Goal: Browse casually: Explore the website without a specific task or goal

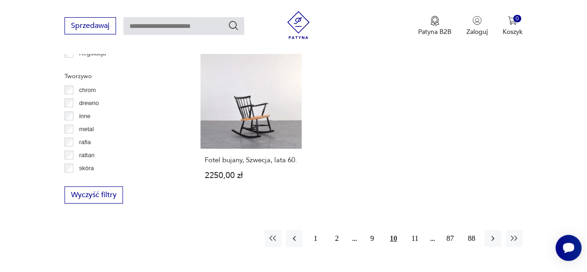
scroll to position [154, 0]
click at [412, 230] on button "11" at bounding box center [415, 238] width 17 height 17
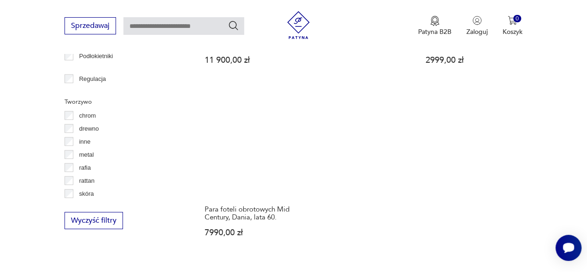
scroll to position [1295, 0]
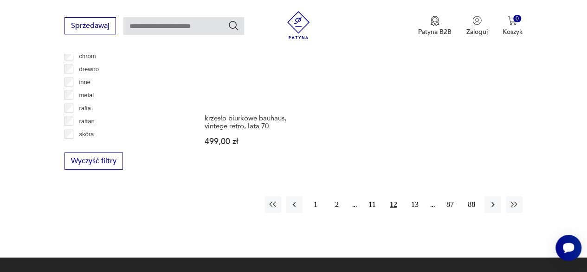
scroll to position [1356, 0]
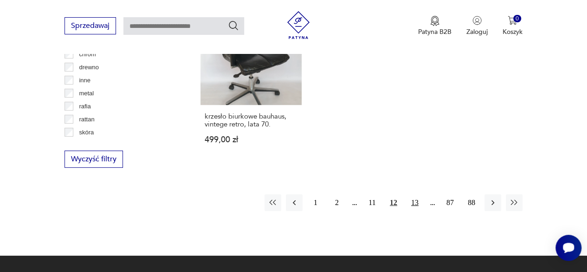
click at [412, 194] on button "13" at bounding box center [415, 202] width 17 height 17
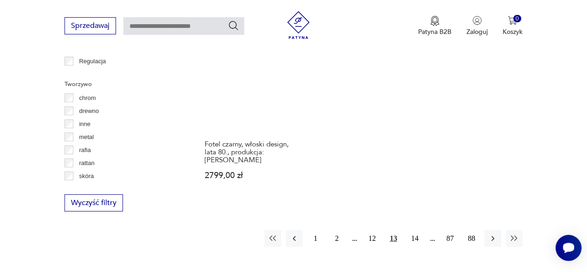
scroll to position [1318, 0]
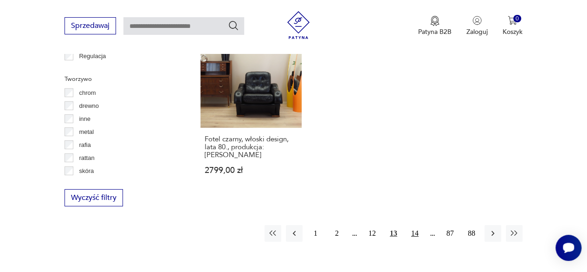
click at [416, 225] on button "14" at bounding box center [415, 233] width 17 height 17
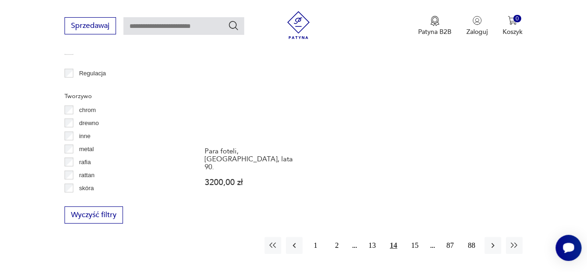
scroll to position [1301, 0]
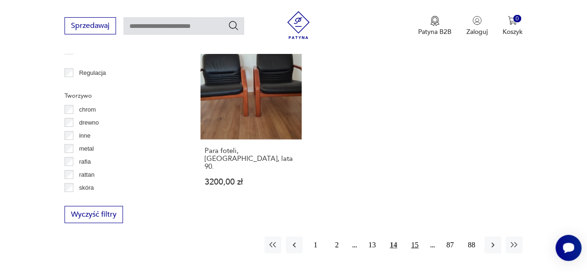
click at [415, 236] on button "15" at bounding box center [415, 244] width 17 height 17
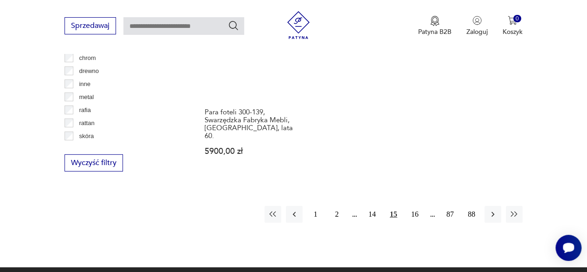
scroll to position [1356, 0]
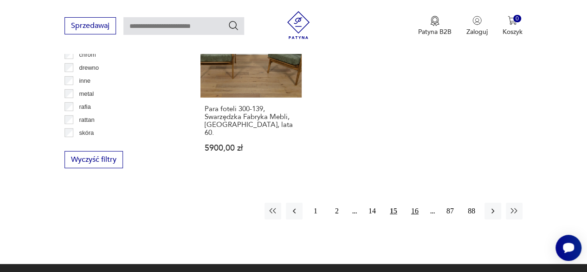
click at [416, 202] on button "16" at bounding box center [415, 210] width 17 height 17
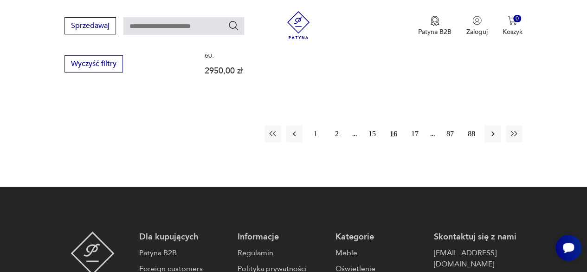
scroll to position [1461, 0]
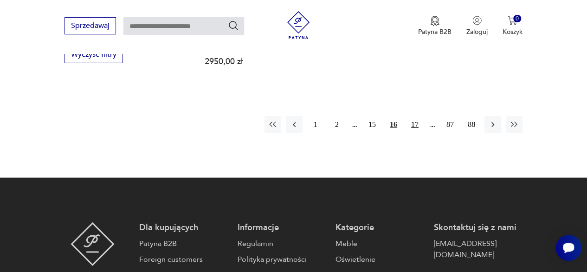
click at [415, 116] on button "17" at bounding box center [415, 124] width 17 height 17
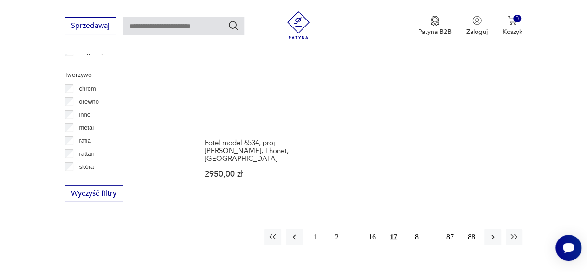
scroll to position [1323, 0]
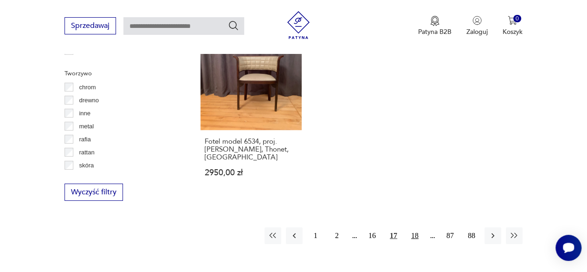
click at [416, 227] on button "18" at bounding box center [415, 235] width 17 height 17
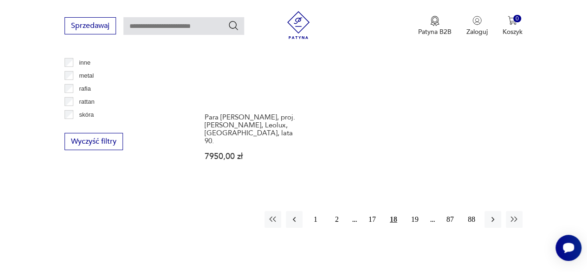
scroll to position [1374, 0]
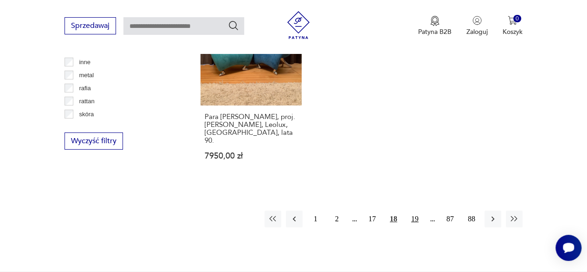
click at [415, 210] on button "19" at bounding box center [415, 218] width 17 height 17
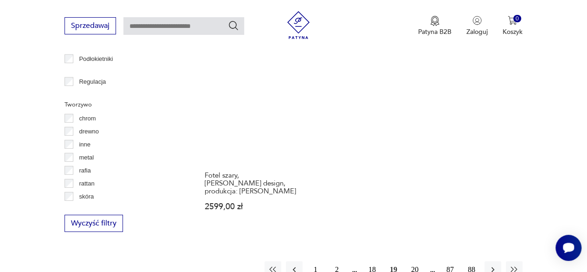
scroll to position [1293, 0]
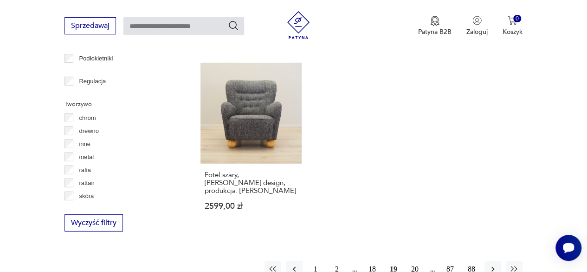
click at [415, 260] on button "20" at bounding box center [415, 268] width 17 height 17
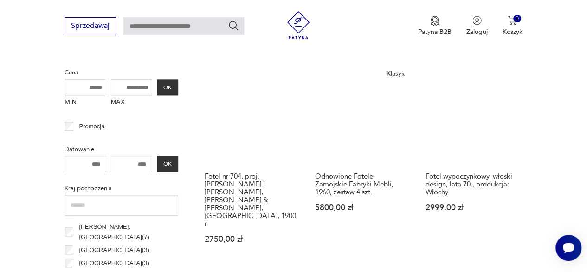
scroll to position [355, 0]
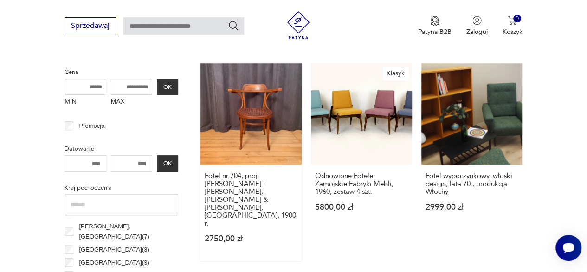
drag, startPoint x: 249, startPoint y: 115, endPoint x: 233, endPoint y: 105, distance: 18.6
click at [233, 105] on link "Fotel nr 704, proj. Jakob i Josef Kohn, Jacob & Josef Kohn, Austria, 1900 r. 27…" at bounding box center [251, 161] width 101 height 197
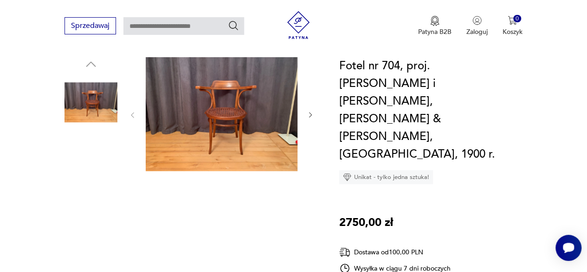
scroll to position [104, 0]
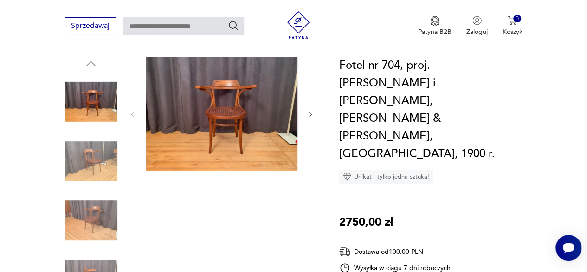
click at [312, 111] on icon "button" at bounding box center [310, 114] width 7 height 7
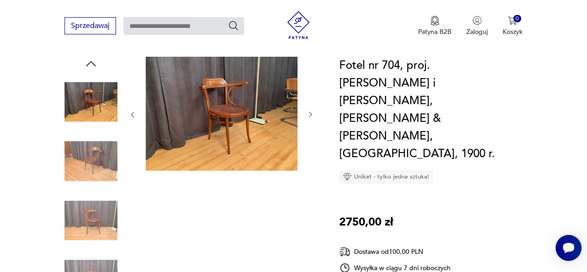
click at [310, 111] on icon "button" at bounding box center [310, 114] width 7 height 7
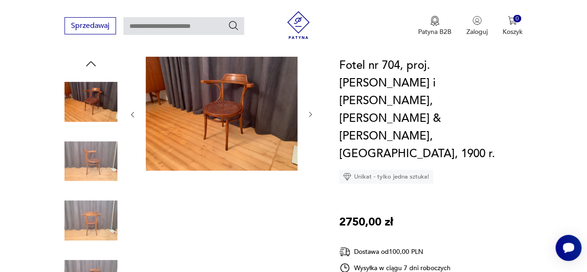
click at [310, 112] on icon "button" at bounding box center [310, 114] width 3 height 5
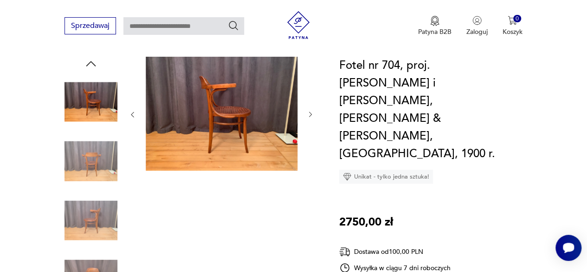
click at [310, 112] on icon "button" at bounding box center [310, 114] width 3 height 5
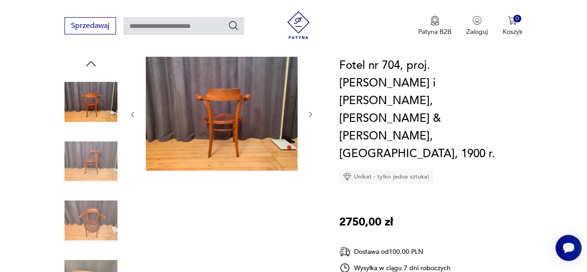
click at [310, 112] on icon "button" at bounding box center [310, 114] width 3 height 5
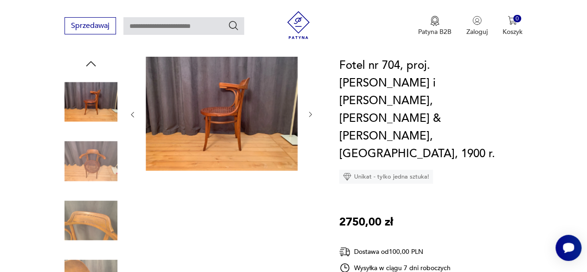
click at [310, 112] on icon "button" at bounding box center [310, 114] width 3 height 5
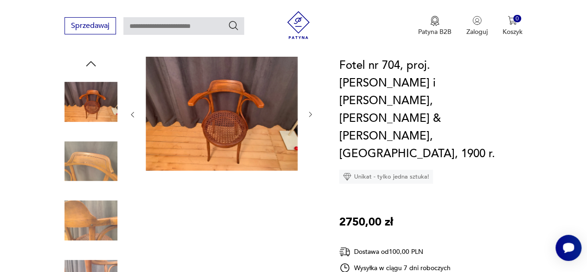
click at [310, 112] on icon "button" at bounding box center [310, 114] width 3 height 5
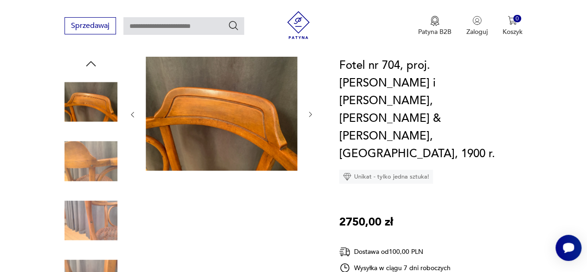
click at [106, 214] on img at bounding box center [91, 220] width 53 height 53
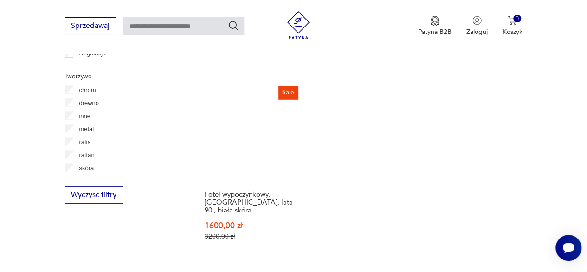
scroll to position [1321, 0]
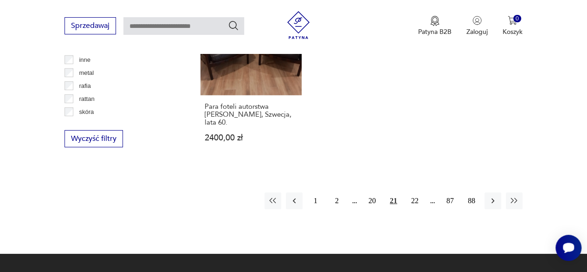
scroll to position [1376, 0]
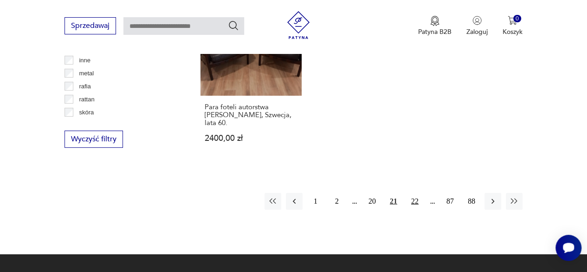
click at [413, 193] on button "22" at bounding box center [415, 201] width 17 height 17
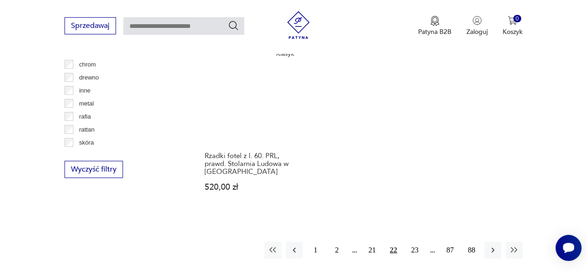
scroll to position [1346, 0]
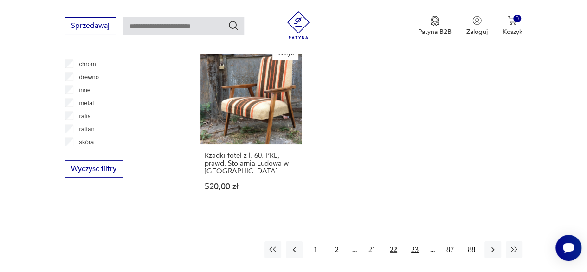
click at [416, 241] on button "23" at bounding box center [415, 249] width 17 height 17
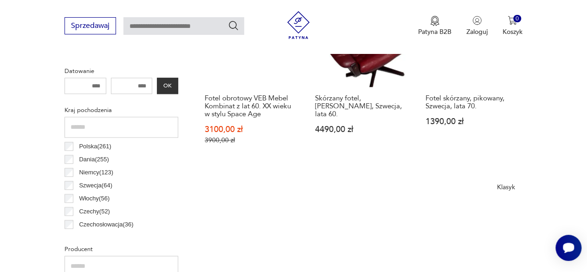
scroll to position [437, 0]
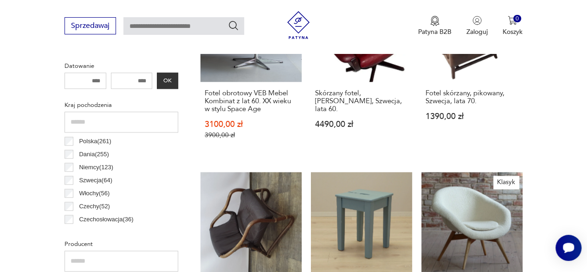
drag, startPoint x: 416, startPoint y: 191, endPoint x: 566, endPoint y: 132, distance: 161.1
drag, startPoint x: 566, startPoint y: 132, endPoint x: 573, endPoint y: 136, distance: 7.9
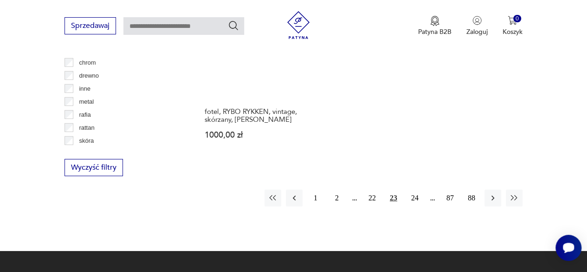
scroll to position [1349, 0]
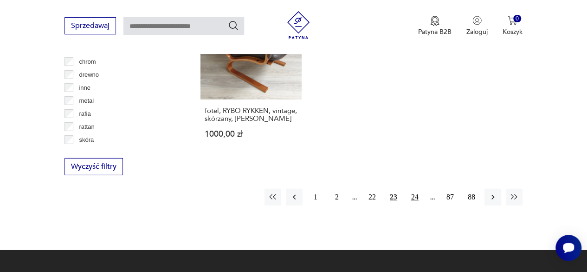
click at [415, 189] on button "24" at bounding box center [415, 197] width 17 height 17
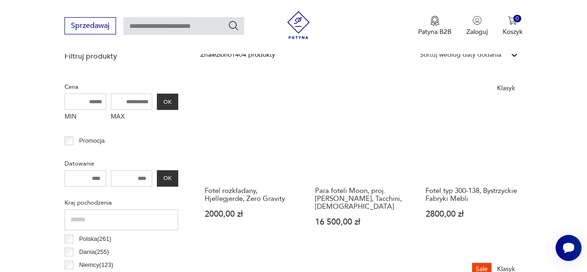
scroll to position [340, 0]
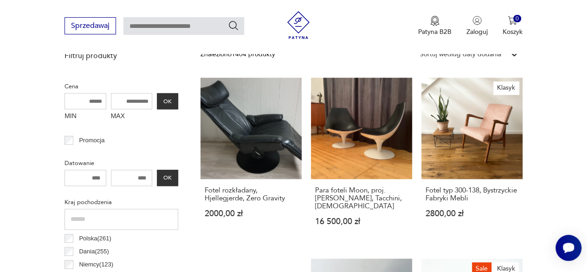
drag, startPoint x: 546, startPoint y: 124, endPoint x: 561, endPoint y: 123, distance: 14.9
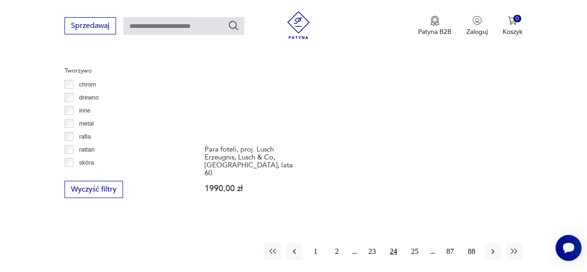
scroll to position [1330, 0]
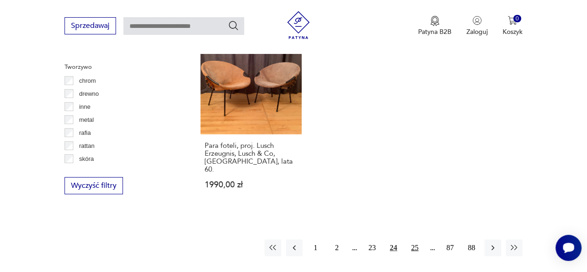
click at [414, 239] on button "25" at bounding box center [415, 247] width 17 height 17
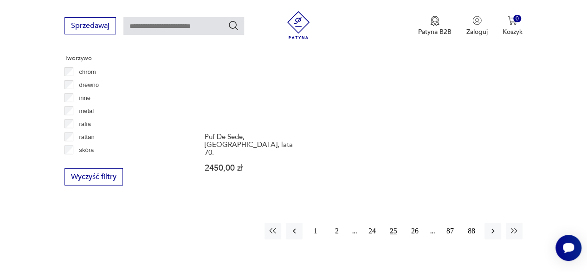
scroll to position [1339, 0]
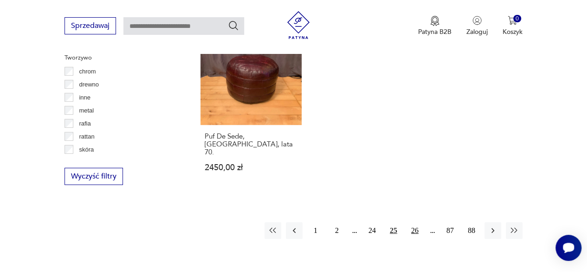
click at [414, 222] on button "26" at bounding box center [415, 230] width 17 height 17
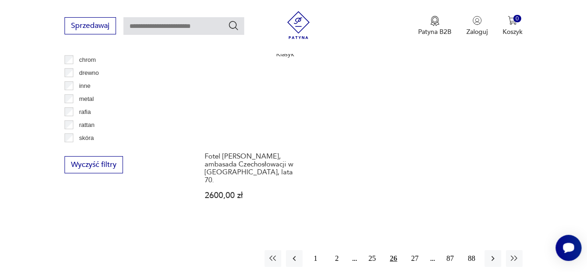
scroll to position [1352, 0]
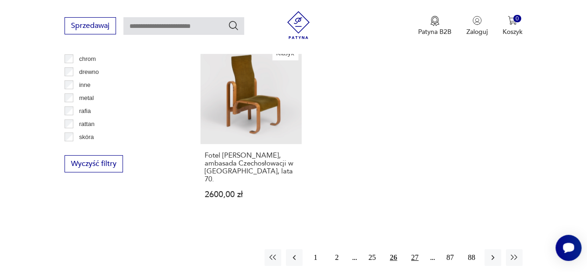
click at [411, 249] on button "27" at bounding box center [415, 257] width 17 height 17
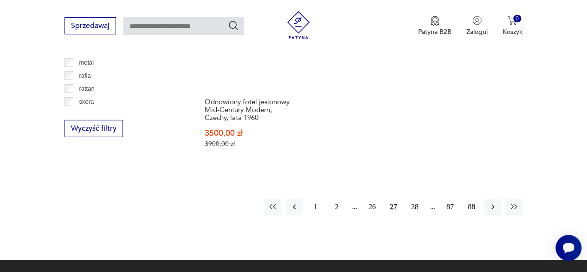
scroll to position [1394, 0]
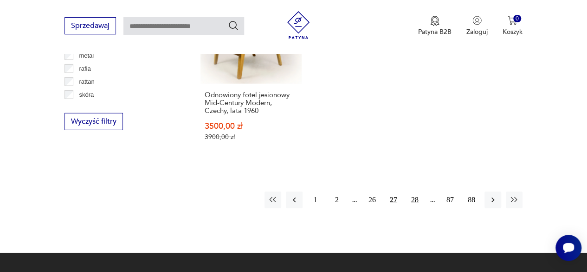
click at [414, 191] on button "28" at bounding box center [415, 199] width 17 height 17
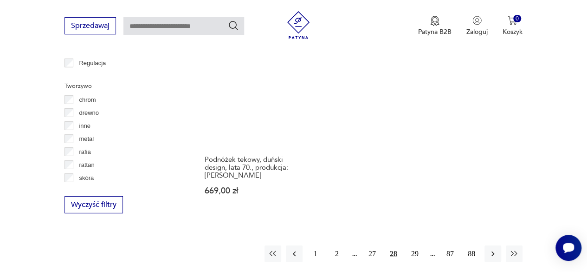
scroll to position [1311, 0]
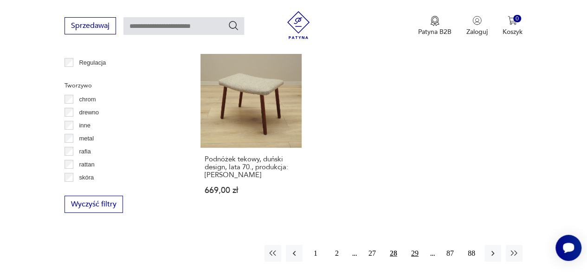
click at [416, 245] on button "29" at bounding box center [415, 253] width 17 height 17
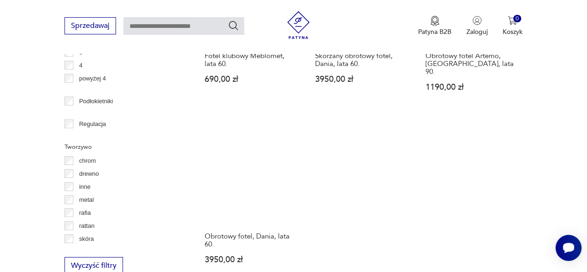
scroll to position [1371, 0]
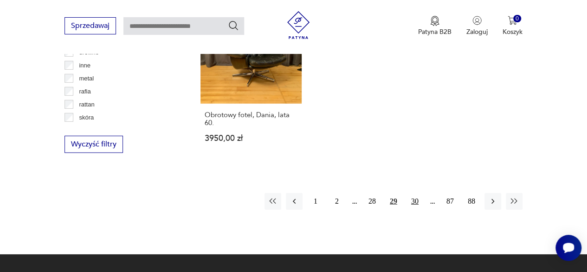
click at [416, 193] on button "30" at bounding box center [415, 201] width 17 height 17
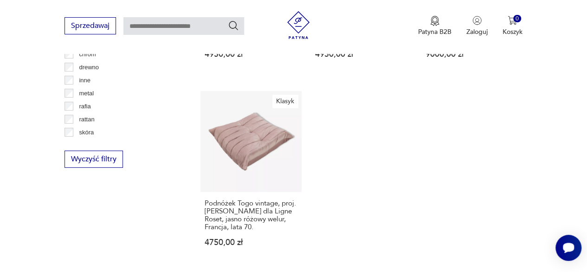
scroll to position [1358, 0]
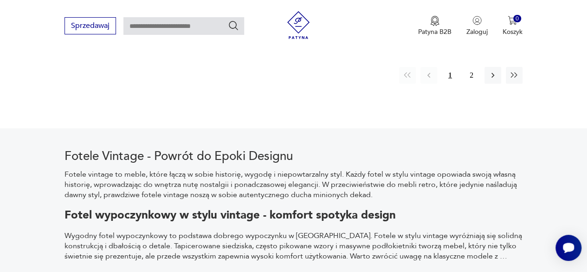
scroll to position [1492, 0]
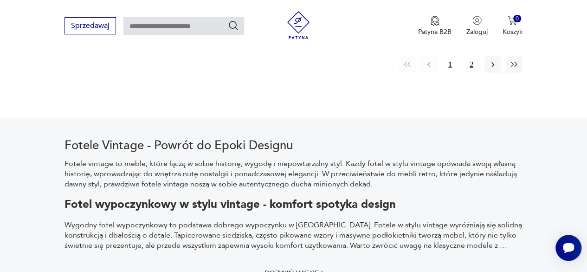
click at [471, 56] on button "2" at bounding box center [471, 64] width 17 height 17
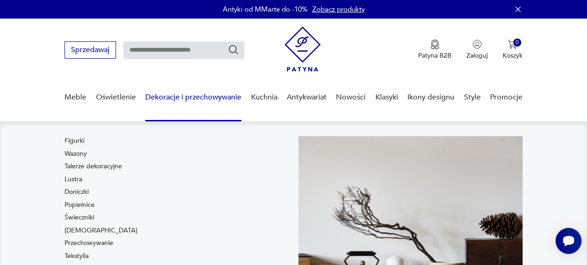
click at [188, 95] on link "Dekoracje i przechowywanie" at bounding box center [193, 97] width 96 height 36
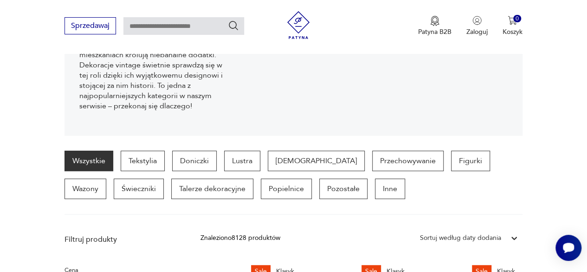
scroll to position [158, 0]
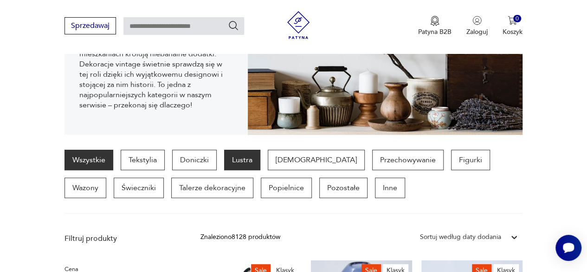
click at [238, 163] on p "Lustra" at bounding box center [242, 160] width 36 height 20
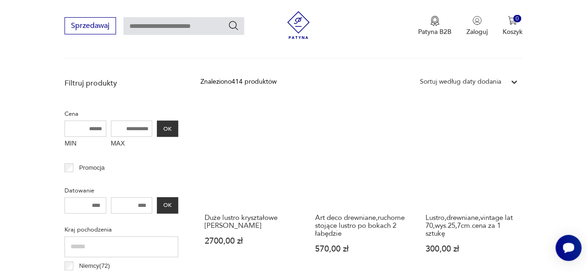
scroll to position [313, 0]
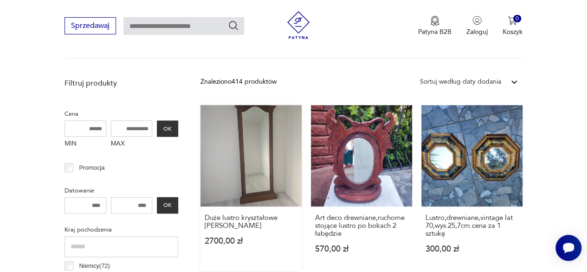
click at [269, 187] on link "Duże lustro kryształowe Collaudo Mobilbracco 2700,00 zł" at bounding box center [251, 188] width 101 height 166
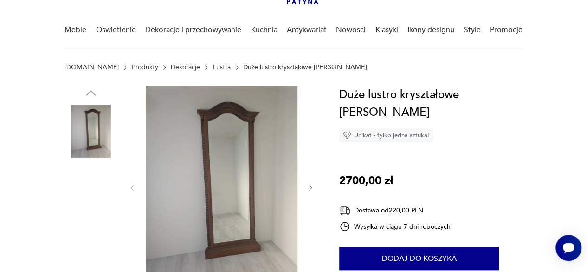
scroll to position [68, 0]
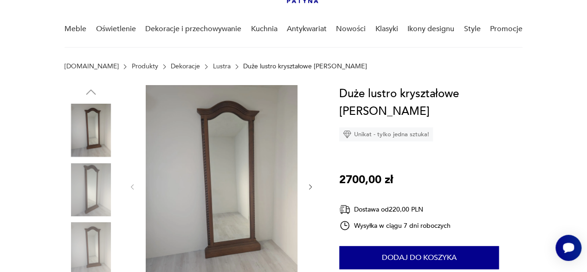
click at [313, 185] on icon "button" at bounding box center [310, 186] width 7 height 7
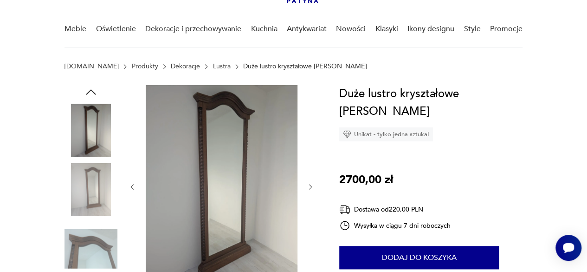
click at [313, 185] on icon "button" at bounding box center [310, 186] width 7 height 7
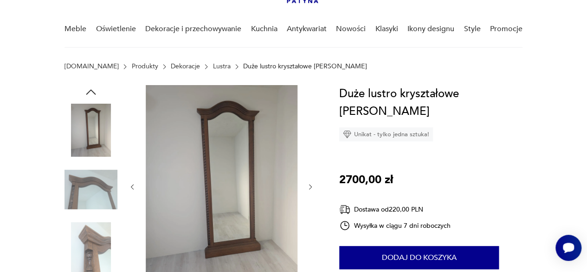
click at [313, 185] on icon "button" at bounding box center [310, 186] width 7 height 7
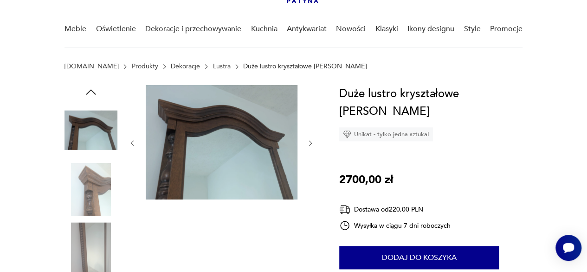
click at [313, 185] on div at bounding box center [222, 143] width 186 height 116
click at [309, 146] on icon "button" at bounding box center [310, 142] width 7 height 7
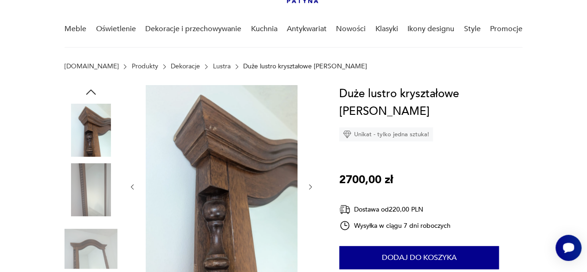
click at [309, 146] on div at bounding box center [222, 186] width 186 height 203
click at [308, 185] on icon "button" at bounding box center [310, 186] width 7 height 7
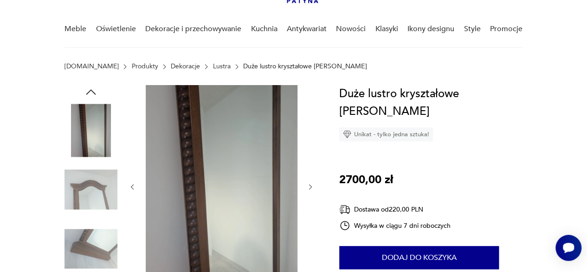
click at [308, 185] on icon "button" at bounding box center [310, 186] width 7 height 7
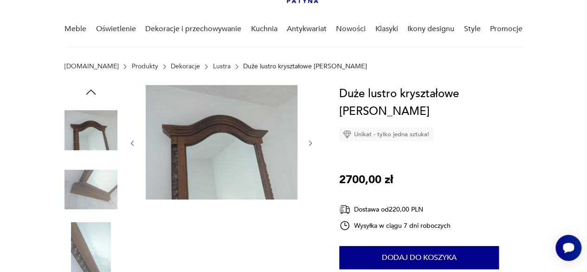
click at [308, 185] on div at bounding box center [222, 143] width 186 height 116
click at [310, 141] on icon "button" at bounding box center [310, 142] width 7 height 7
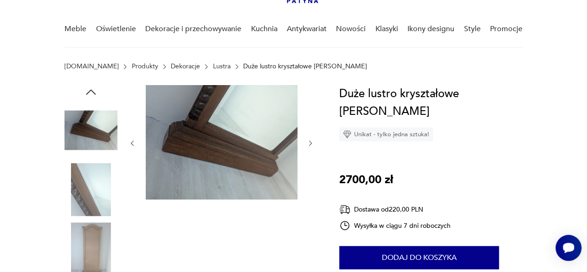
click at [310, 141] on icon "button" at bounding box center [310, 142] width 7 height 7
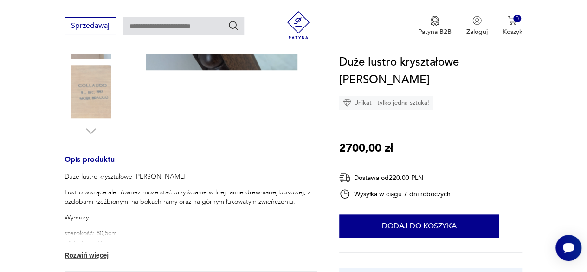
scroll to position [285, 0]
click at [94, 255] on button "Rozwiń więcej" at bounding box center [92, 254] width 54 height 9
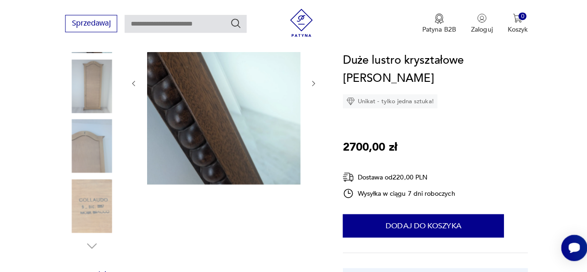
scroll to position [171, 0]
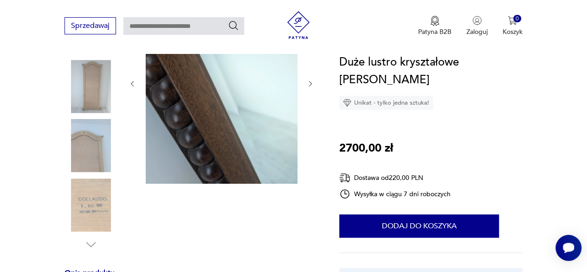
click at [91, 104] on img at bounding box center [91, 86] width 53 height 53
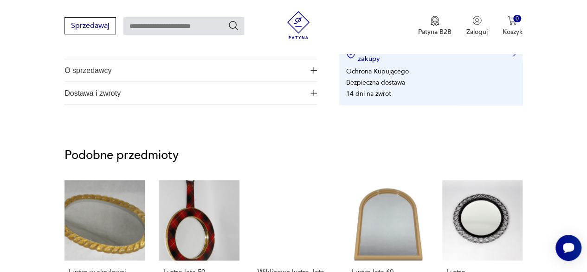
scroll to position [736, 0]
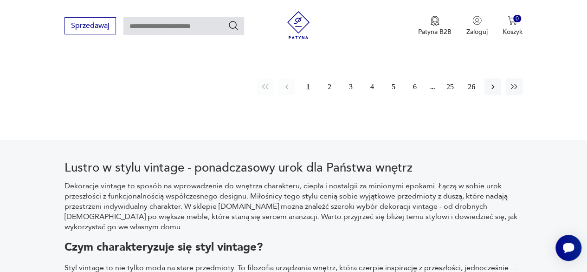
scroll to position [1389, 0]
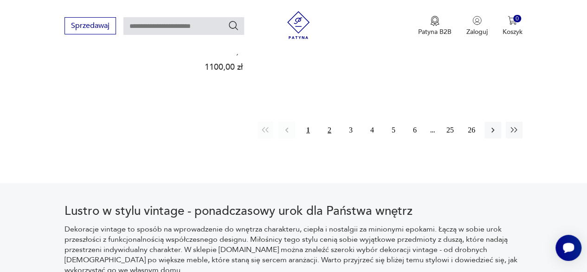
click at [330, 122] on button "2" at bounding box center [329, 130] width 17 height 17
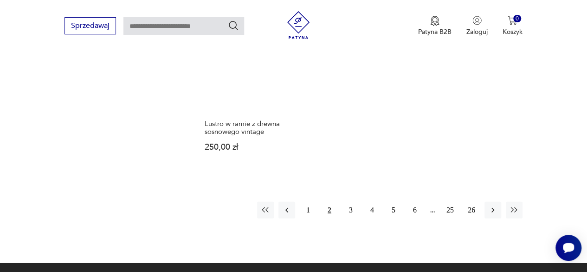
scroll to position [1294, 0]
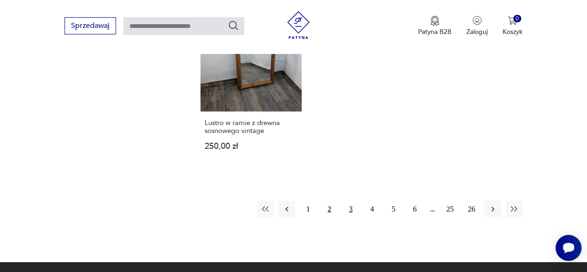
click at [350, 201] on button "3" at bounding box center [351, 209] width 17 height 17
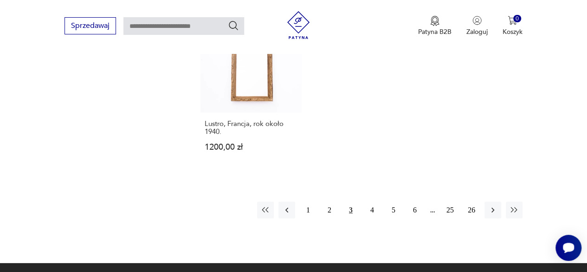
scroll to position [1313, 0]
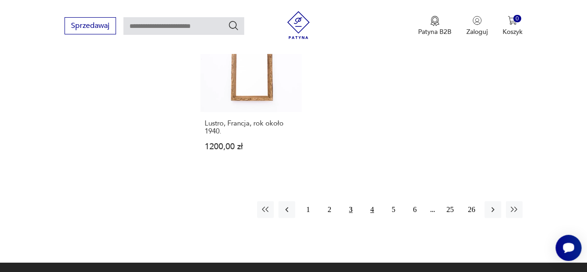
click at [372, 201] on button "4" at bounding box center [372, 209] width 17 height 17
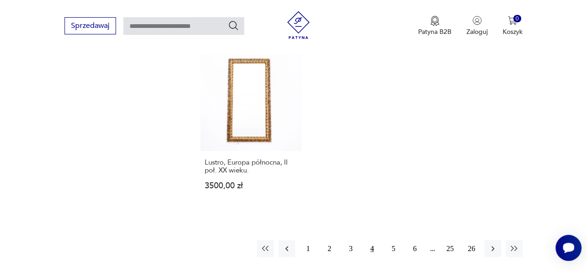
scroll to position [1240, 0]
click at [393, 246] on button "5" at bounding box center [393, 247] width 17 height 17
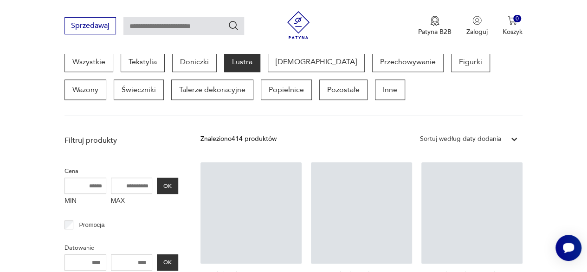
scroll to position [246, 0]
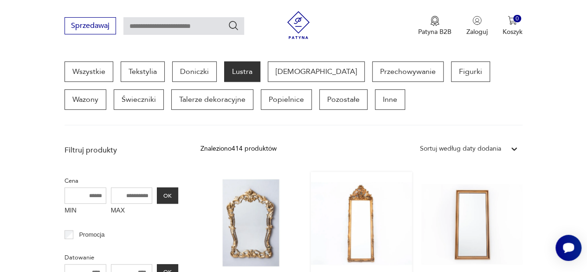
click at [362, 192] on link "Duże zabytkowe lustro w złotej ramie, Francja. 4900,00 zł" at bounding box center [361, 251] width 101 height 158
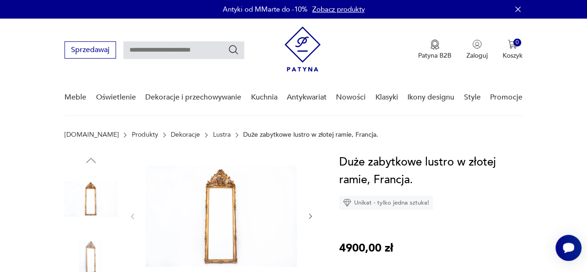
click at [224, 174] on img at bounding box center [222, 215] width 152 height 124
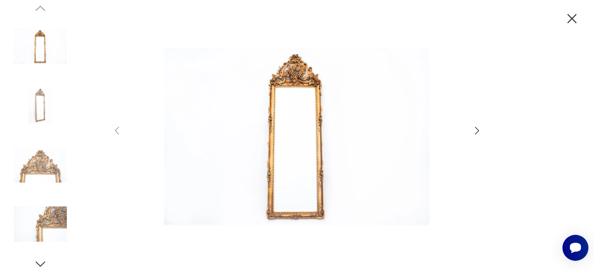
scroll to position [245, 0]
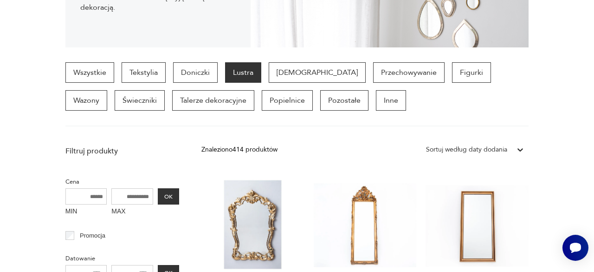
click at [495, 95] on div "Wszystkie Tekstylia Doniczki Lustra Bibeloty Przechowywanie Figurki Wazony Świe…" at bounding box center [296, 86] width 463 height 48
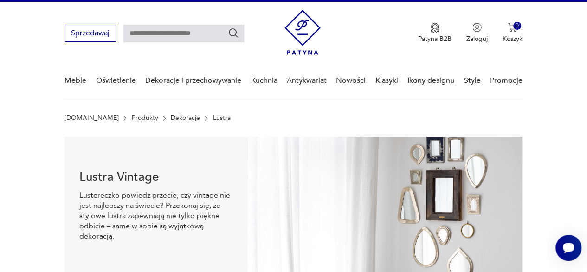
scroll to position [16, 0]
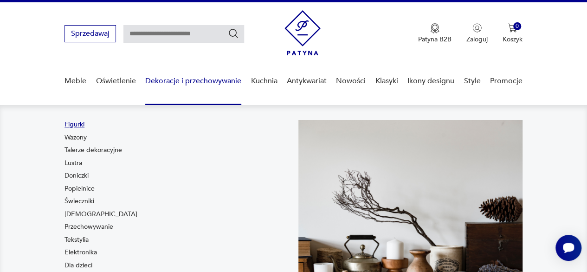
click at [70, 123] on link "Figurki" at bounding box center [75, 124] width 20 height 9
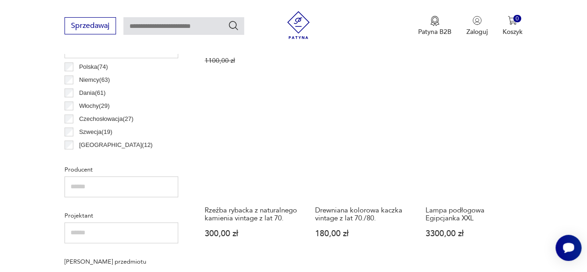
scroll to position [425, 0]
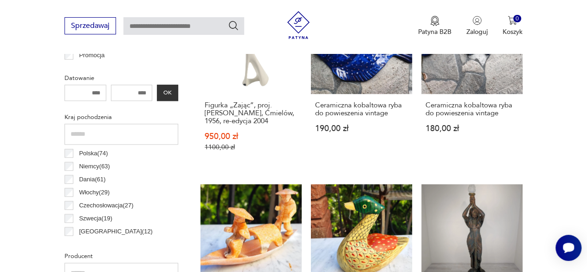
drag, startPoint x: 94, startPoint y: 130, endPoint x: 18, endPoint y: 152, distance: 78.6
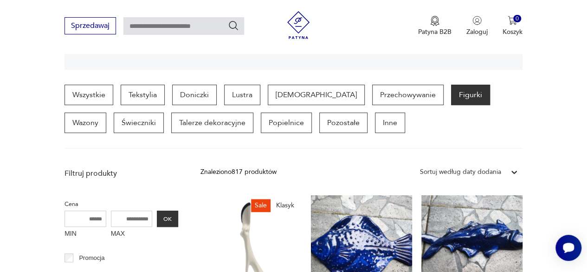
scroll to position [223, 0]
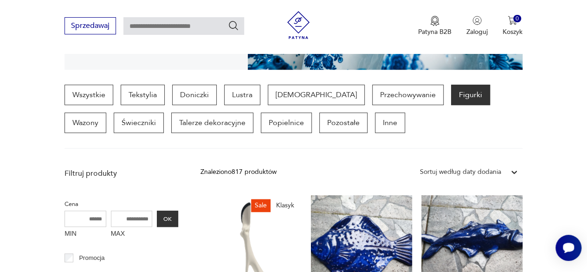
click at [168, 24] on input "text" at bounding box center [184, 26] width 121 height 18
type input "******"
click at [233, 22] on icon "Szukaj" at bounding box center [233, 25] width 11 height 11
type input "******"
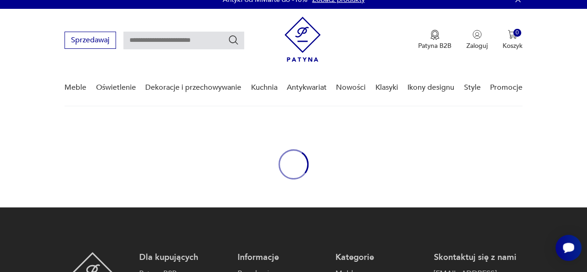
type input "******"
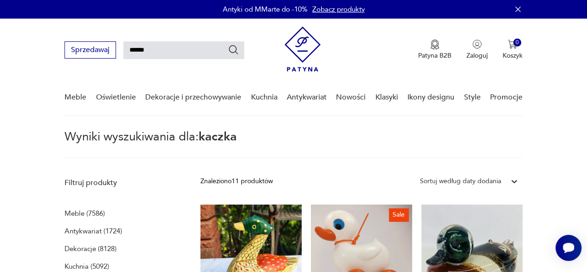
click at [155, 50] on input "******" at bounding box center [184, 50] width 121 height 18
type input "*"
type input "*******"
click at [236, 51] on icon "Szukaj" at bounding box center [233, 49] width 11 height 11
type input "*******"
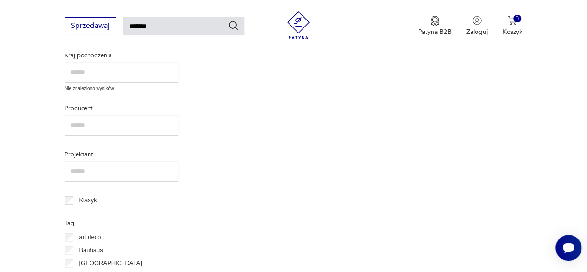
scroll to position [277, 0]
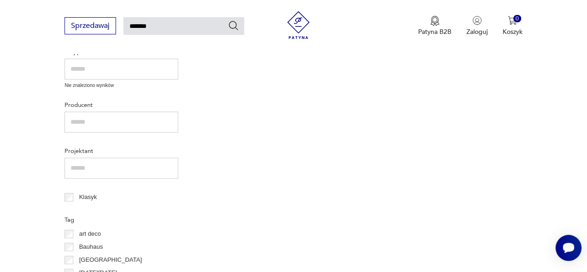
type input "******"
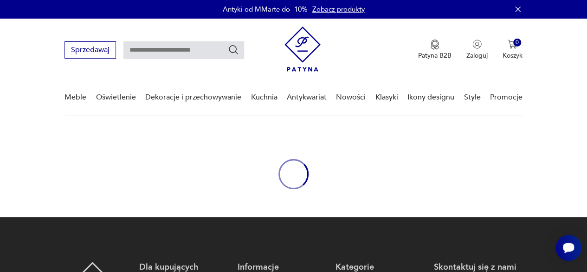
scroll to position [10, 0]
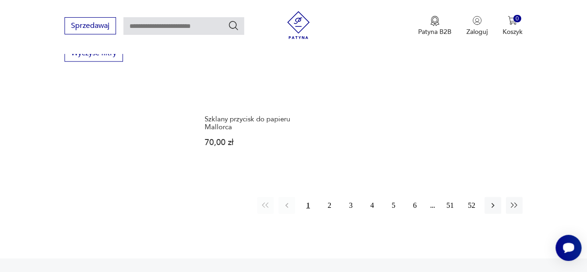
scroll to position [1251, 0]
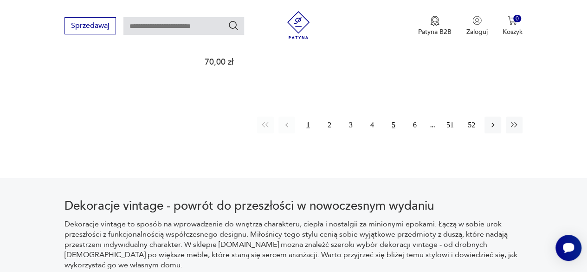
click at [394, 129] on button "5" at bounding box center [393, 125] width 17 height 17
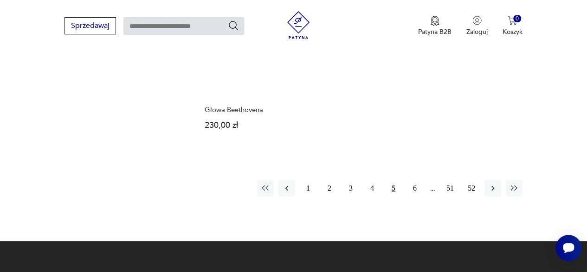
scroll to position [1359, 0]
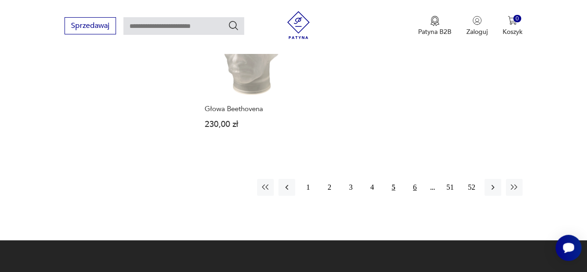
click at [413, 179] on button "6" at bounding box center [415, 187] width 17 height 17
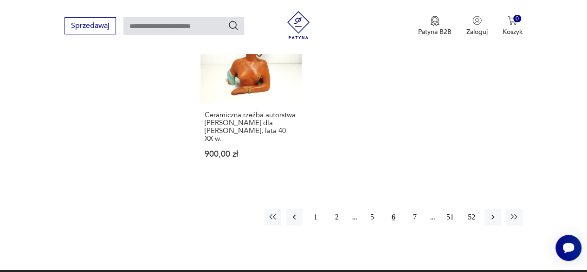
scroll to position [1356, 0]
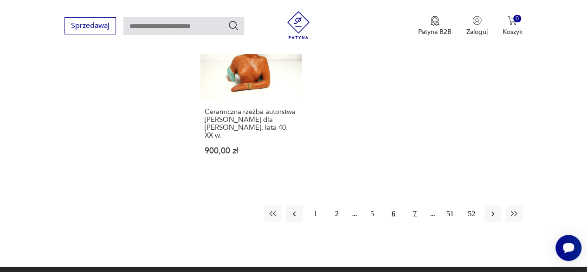
click at [413, 205] on button "7" at bounding box center [415, 213] width 17 height 17
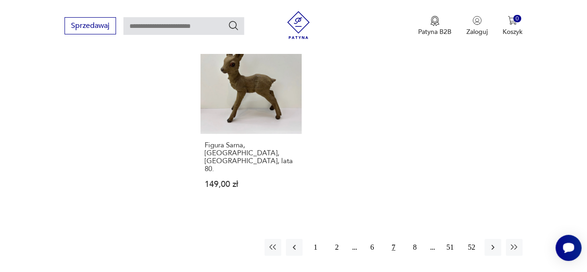
scroll to position [1384, 0]
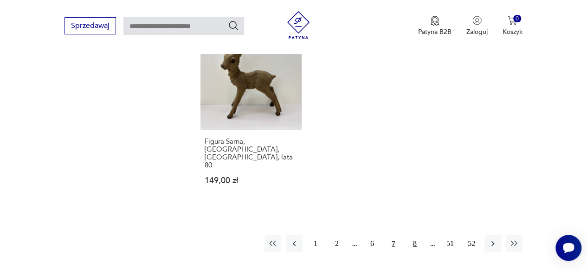
click at [414, 235] on button "8" at bounding box center [415, 243] width 17 height 17
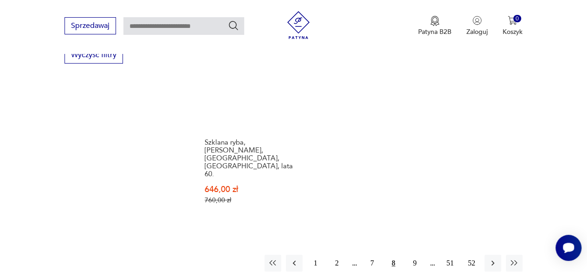
scroll to position [1323, 0]
click at [414, 254] on button "9" at bounding box center [415, 262] width 17 height 17
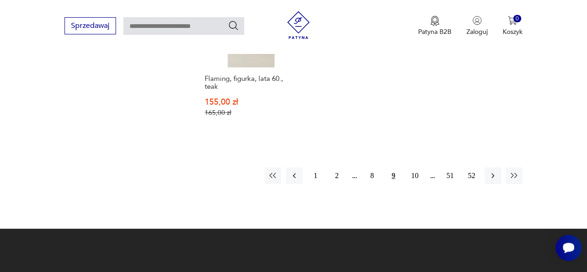
scroll to position [1420, 0]
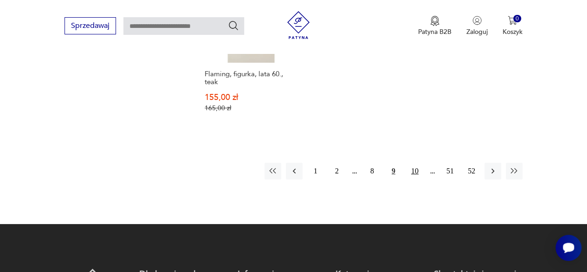
click at [417, 163] on button "10" at bounding box center [415, 171] width 17 height 17
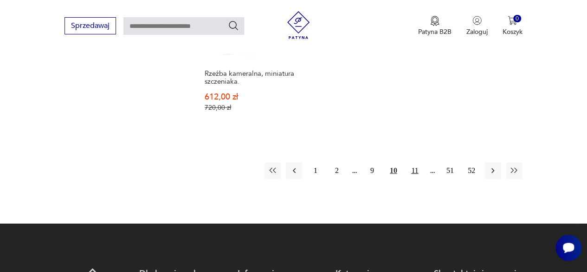
click at [414, 162] on button "11" at bounding box center [415, 170] width 17 height 17
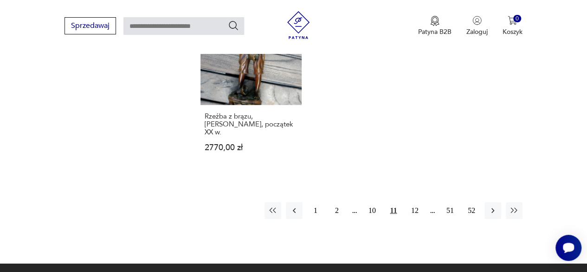
scroll to position [1355, 0]
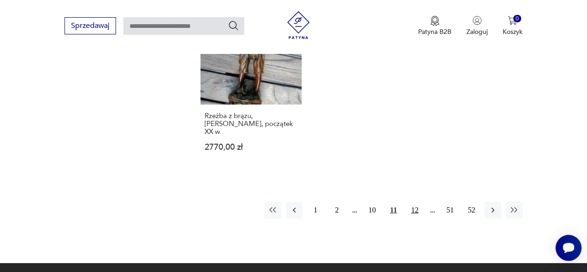
click at [415, 202] on button "12" at bounding box center [415, 210] width 17 height 17
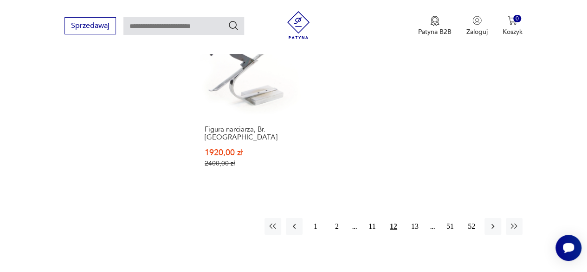
scroll to position [1345, 0]
click at [415, 216] on button "13" at bounding box center [415, 224] width 17 height 17
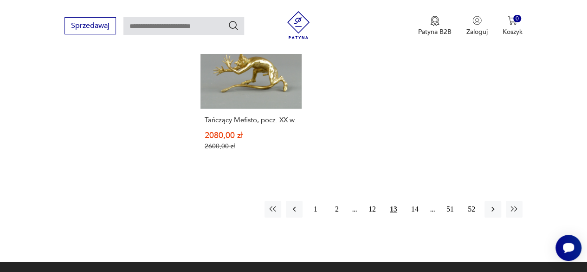
scroll to position [1383, 0]
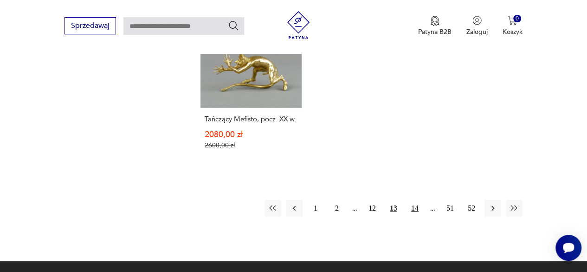
click at [416, 200] on button "14" at bounding box center [415, 208] width 17 height 17
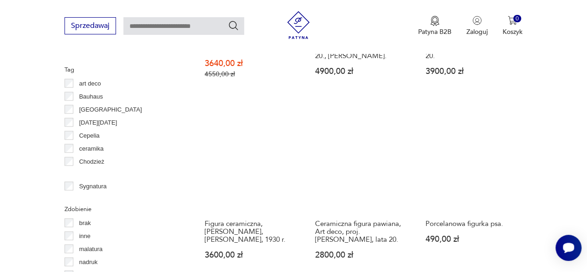
scroll to position [875, 0]
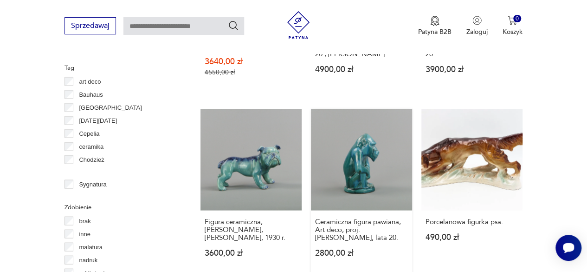
click at [375, 164] on link "Ceramiczna figura pawiana, Art deco, proj. D. Urbach, lata 20. 2800,00 zł" at bounding box center [361, 192] width 101 height 166
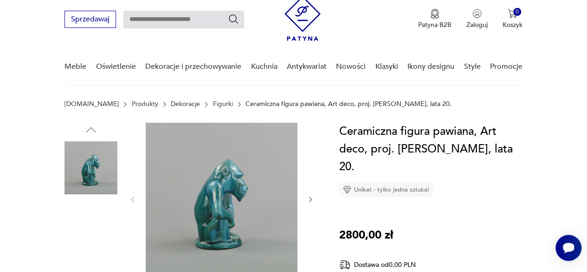
scroll to position [32, 0]
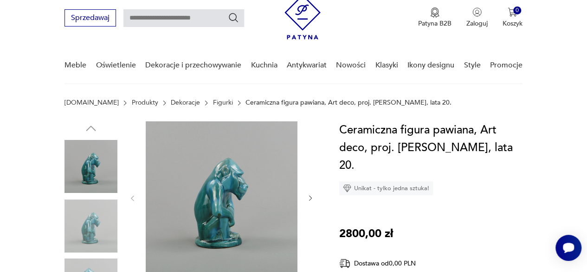
click at [309, 198] on icon "button" at bounding box center [310, 197] width 7 height 7
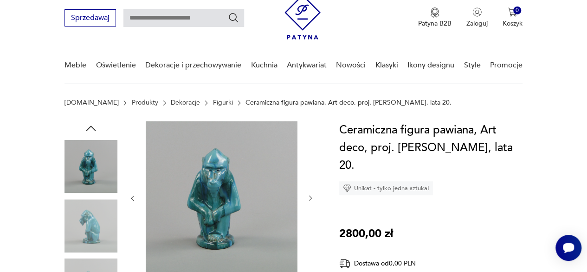
click at [312, 200] on icon "button" at bounding box center [310, 197] width 7 height 7
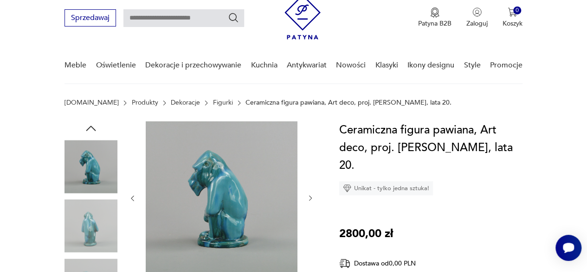
click at [312, 200] on icon "button" at bounding box center [310, 197] width 7 height 7
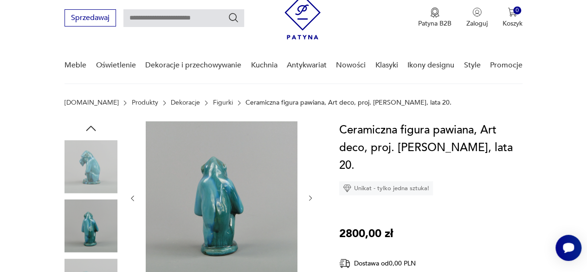
click at [312, 200] on icon "button" at bounding box center [310, 197] width 7 height 7
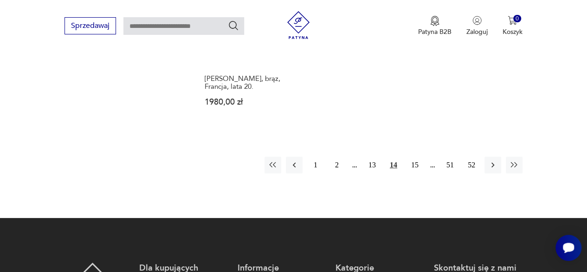
scroll to position [1387, 0]
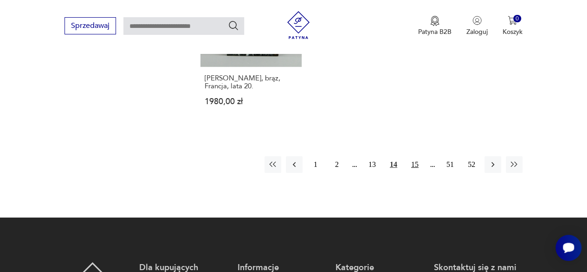
click at [414, 156] on button "15" at bounding box center [415, 164] width 17 height 17
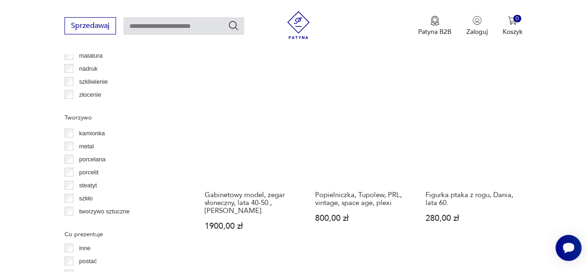
scroll to position [1067, 0]
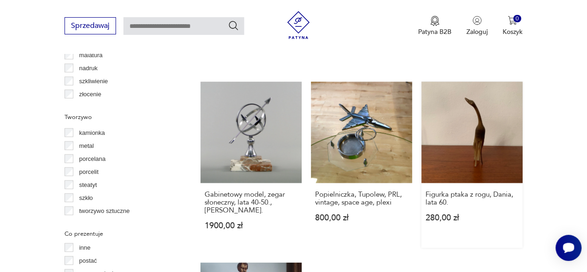
click at [480, 126] on link "Figurka ptaka z rogu, Dania, lata 60. 280,00 zł" at bounding box center [472, 165] width 101 height 166
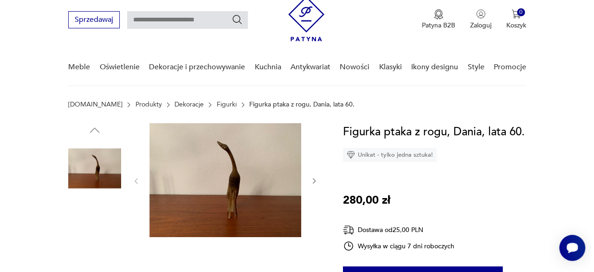
scroll to position [33, 0]
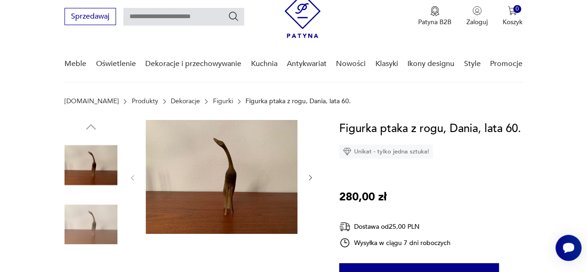
click at [226, 196] on img at bounding box center [222, 177] width 152 height 114
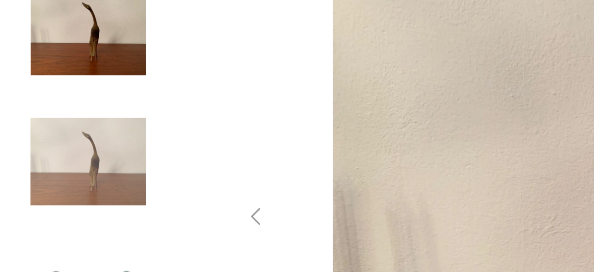
click at [46, 110] on img at bounding box center [40, 105] width 53 height 53
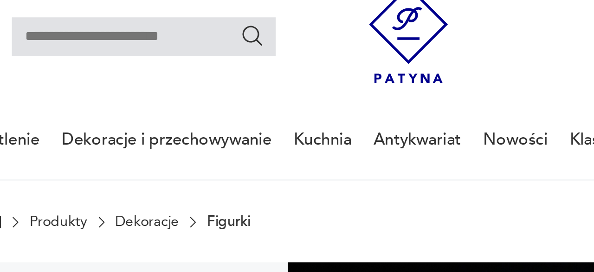
scroll to position [1152, 0]
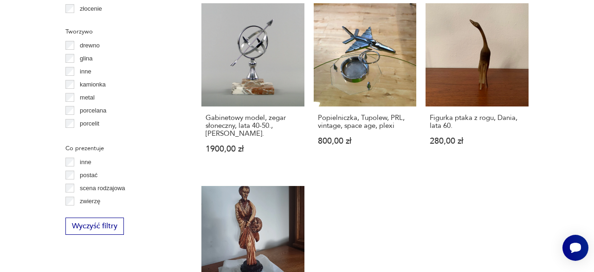
drag, startPoint x: 168, startPoint y: 189, endPoint x: 410, endPoint y: 207, distance: 242.0
drag, startPoint x: 410, startPoint y: 207, endPoint x: 25, endPoint y: 64, distance: 410.2
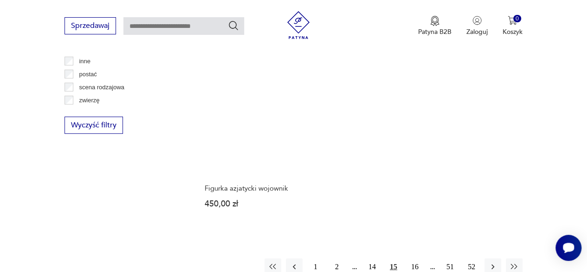
scroll to position [1253, 0]
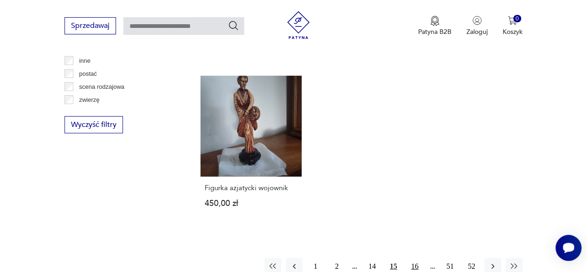
click at [413, 258] on button "16" at bounding box center [415, 266] width 17 height 17
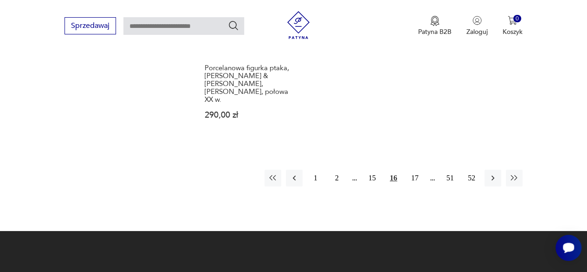
scroll to position [1417, 0]
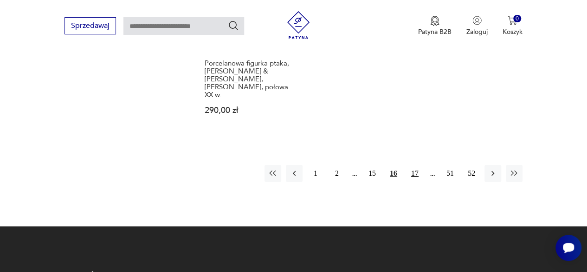
click at [414, 165] on button "17" at bounding box center [415, 173] width 17 height 17
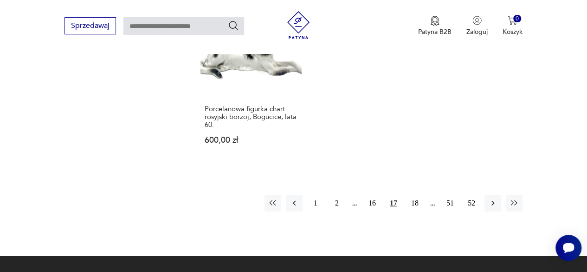
scroll to position [1404, 0]
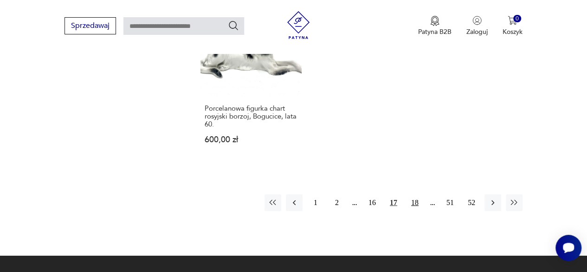
click at [415, 194] on button "18" at bounding box center [415, 202] width 17 height 17
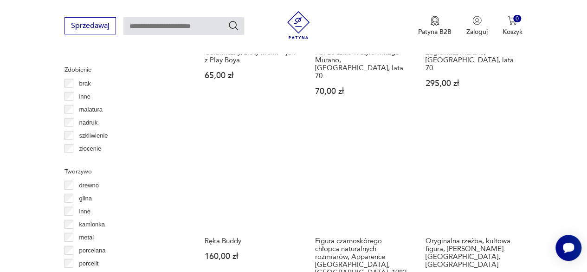
scroll to position [1013, 0]
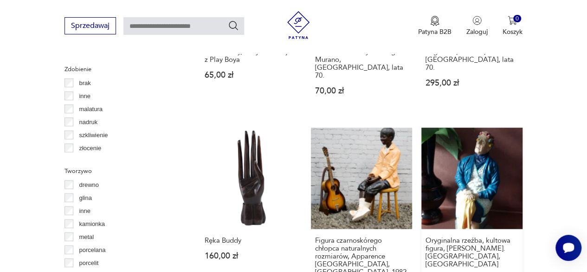
click at [482, 128] on link "Oryginalna rzeźba, kultowa figura, Nora Batty-Danbury. USA, Ceramika 329,00 zł" at bounding box center [472, 219] width 101 height 182
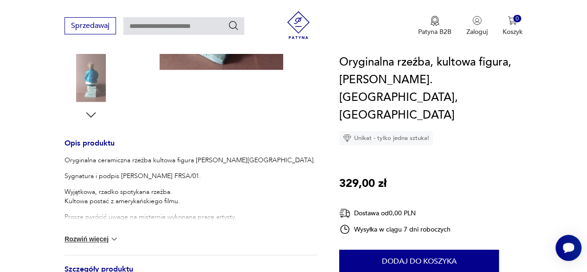
scroll to position [309, 0]
click at [96, 234] on button "Rozwiń więcej" at bounding box center [92, 238] width 54 height 9
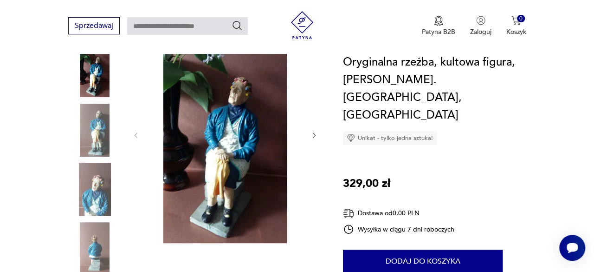
scroll to position [134, 0]
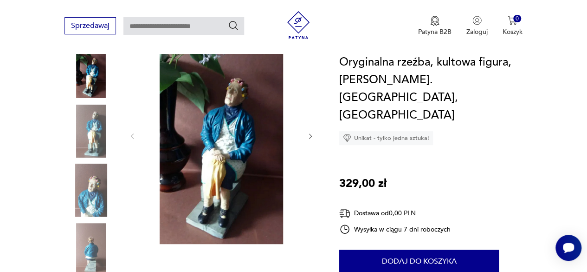
click at [227, 126] on img at bounding box center [222, 134] width 152 height 217
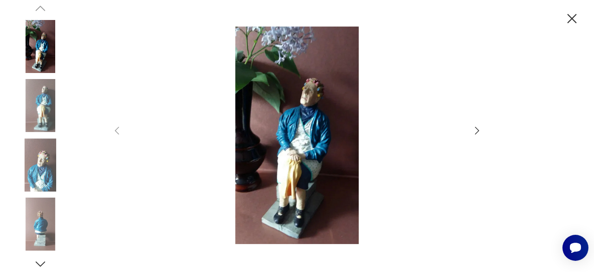
click at [475, 130] on icon "button" at bounding box center [477, 130] width 11 height 11
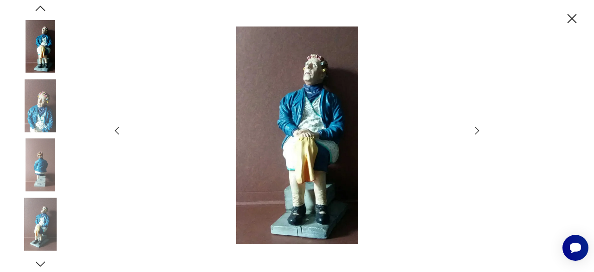
click at [475, 130] on icon "button" at bounding box center [477, 130] width 11 height 11
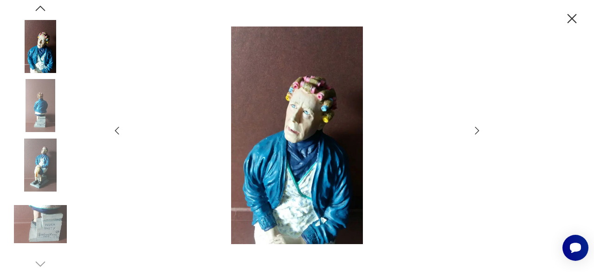
click at [478, 127] on icon "button" at bounding box center [477, 130] width 11 height 11
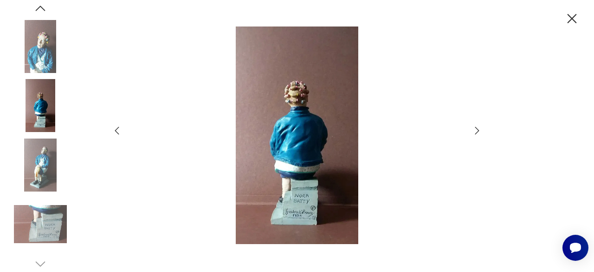
click at [480, 130] on icon "button" at bounding box center [477, 130] width 11 height 11
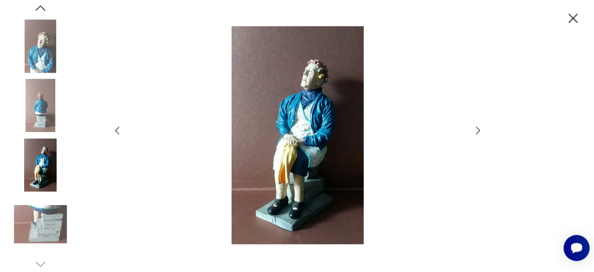
scroll to position [125, 0]
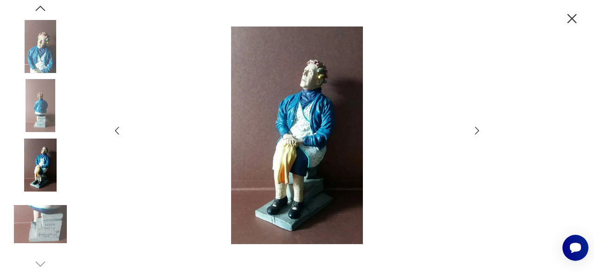
click at [480, 131] on icon "button" at bounding box center [477, 130] width 11 height 11
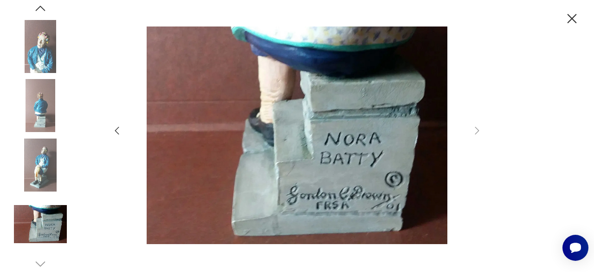
click at [39, 47] on img at bounding box center [40, 46] width 53 height 53
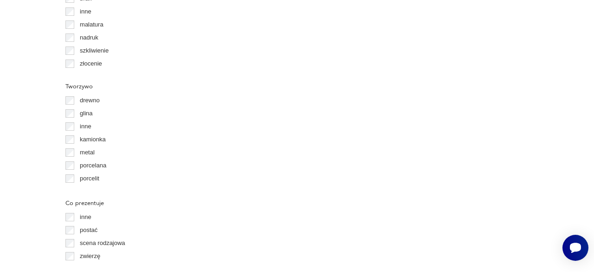
scroll to position [1097, 0]
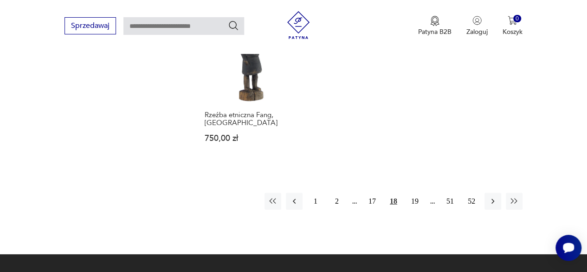
scroll to position [1334, 0]
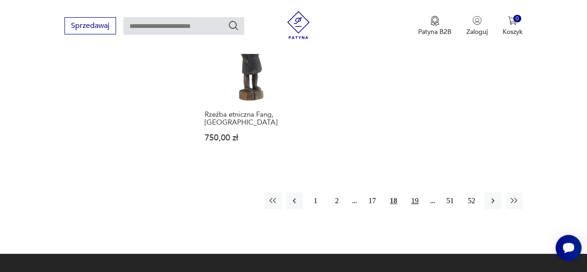
click at [414, 192] on button "19" at bounding box center [415, 200] width 17 height 17
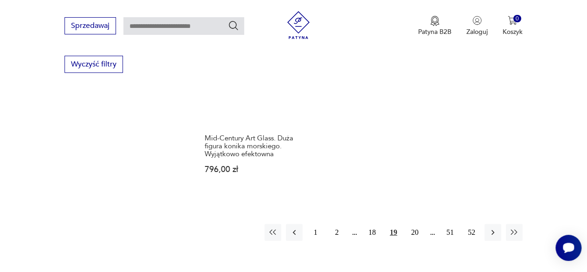
scroll to position [1315, 0]
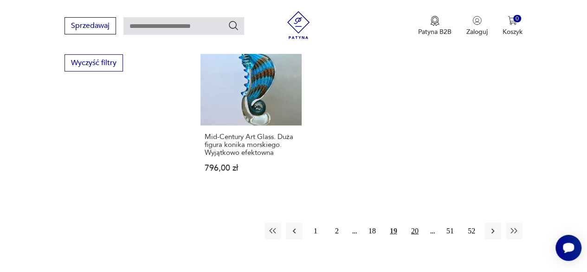
click at [414, 222] on button "20" at bounding box center [415, 230] width 17 height 17
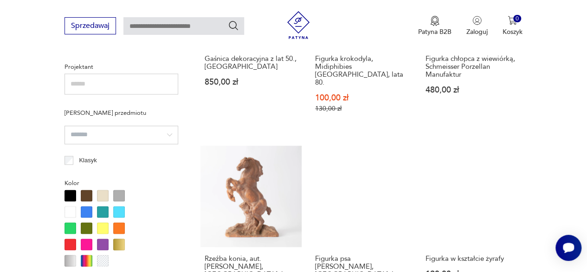
scroll to position [661, 0]
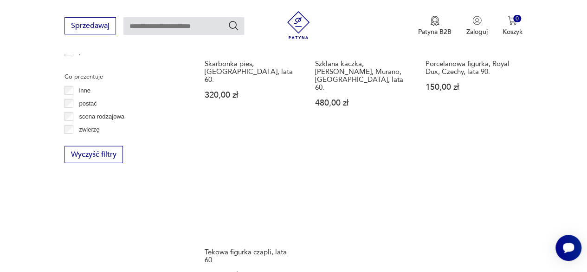
scroll to position [1226, 0]
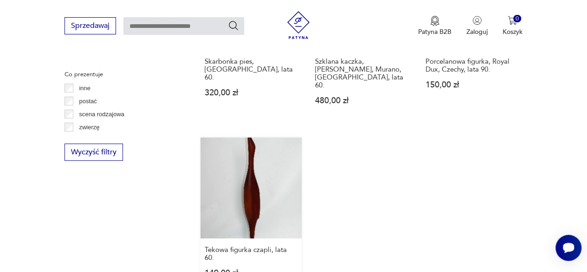
click at [251, 169] on link "Tekowa figurka czapli, lata 60. 149,00 zł" at bounding box center [251, 216] width 101 height 158
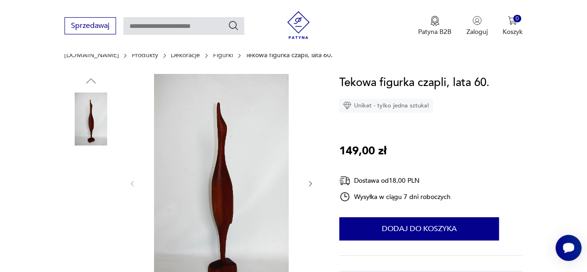
scroll to position [121, 0]
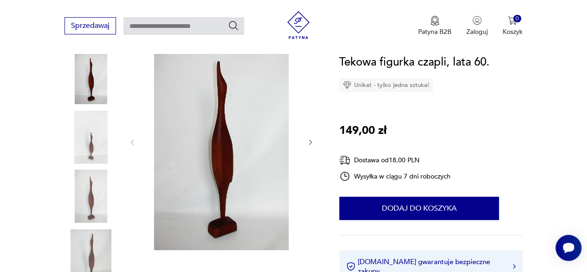
click at [251, 169] on img at bounding box center [222, 141] width 152 height 217
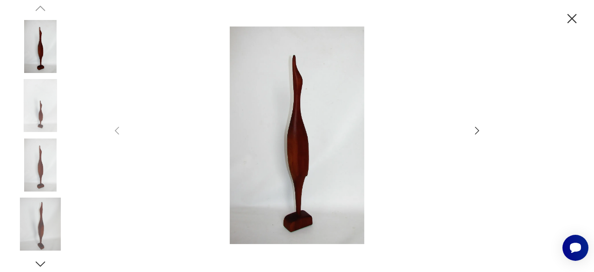
click at [478, 125] on icon "button" at bounding box center [477, 130] width 11 height 11
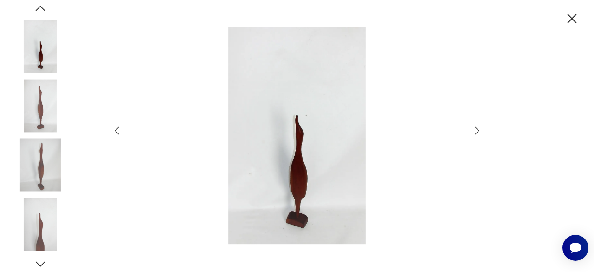
click at [44, 258] on icon "button" at bounding box center [40, 264] width 14 height 14
click at [574, 18] on icon "button" at bounding box center [572, 19] width 16 height 16
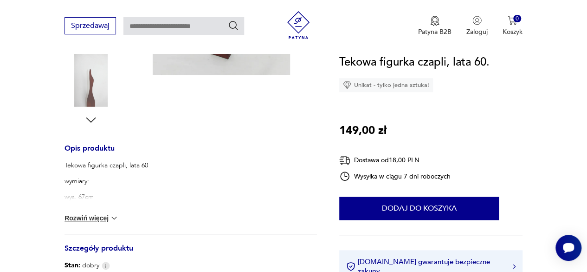
scroll to position [296, 0]
click at [90, 217] on button "Rozwiń więcej" at bounding box center [92, 217] width 54 height 9
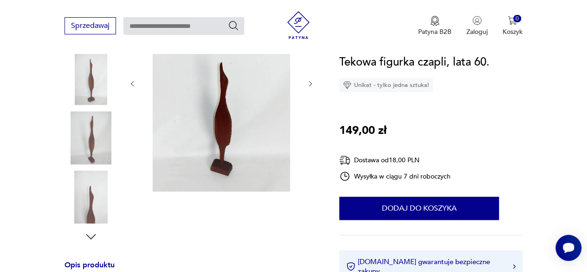
scroll to position [177, 0]
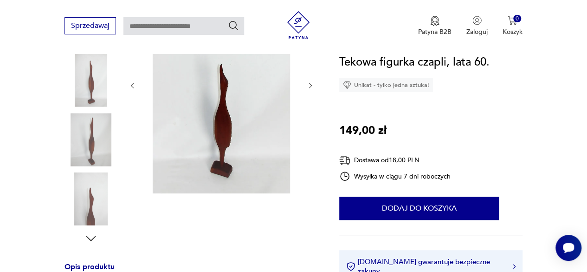
click at [90, 217] on img at bounding box center [91, 198] width 53 height 53
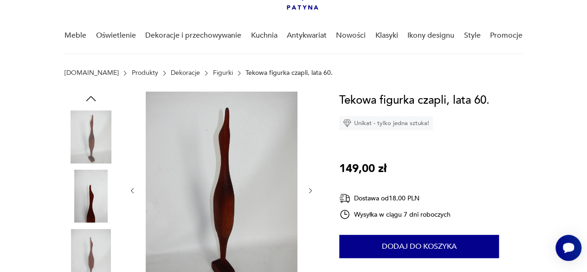
scroll to position [60, 0]
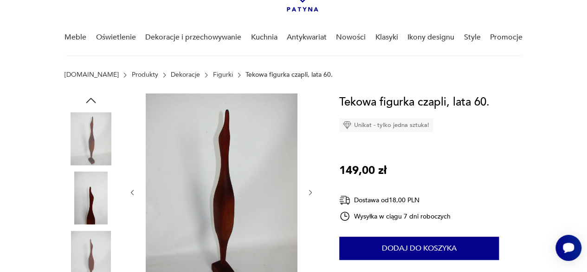
click at [310, 191] on icon "button" at bounding box center [310, 191] width 3 height 5
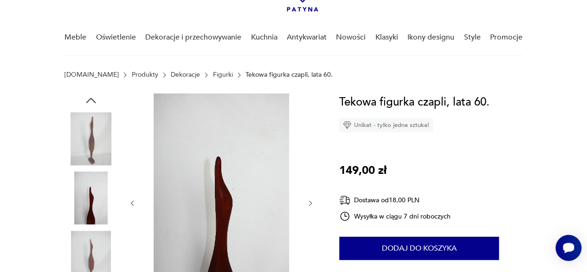
click at [310, 191] on div at bounding box center [222, 202] width 186 height 219
click at [308, 203] on icon "button" at bounding box center [310, 202] width 7 height 7
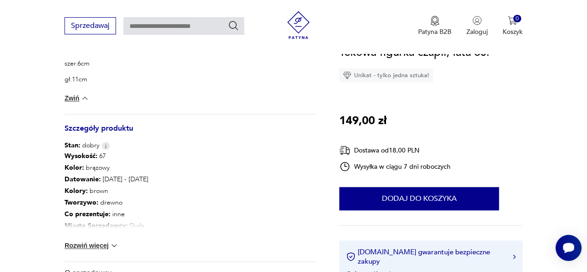
scroll to position [445, 0]
click at [90, 244] on button "Rozwiń więcej" at bounding box center [92, 244] width 54 height 9
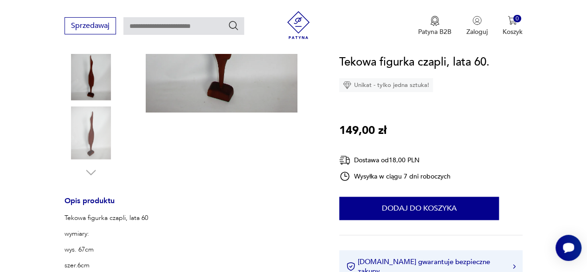
scroll to position [244, 0]
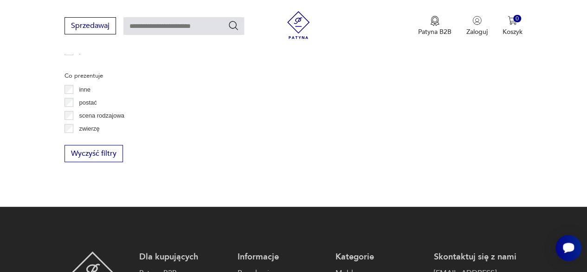
scroll to position [1310, 0]
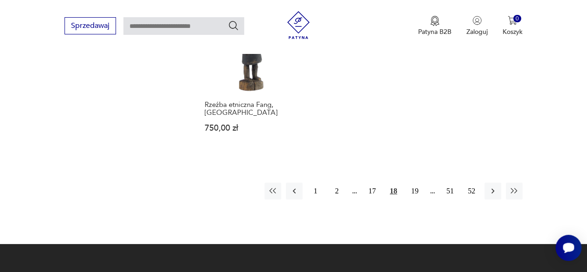
scroll to position [1354, 0]
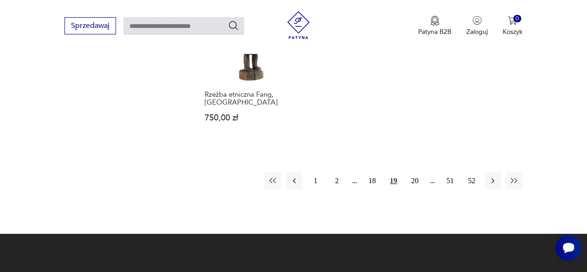
scroll to position [1315, 0]
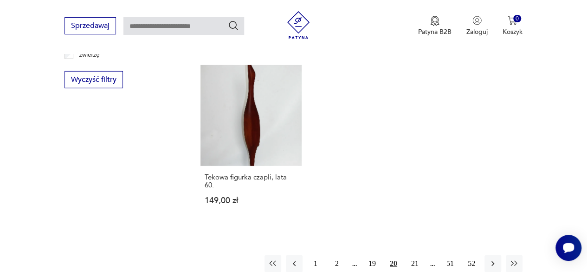
scroll to position [1304, 0]
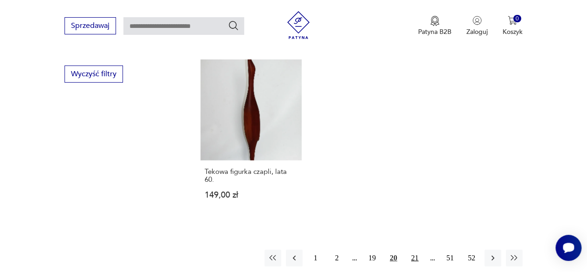
click at [415, 249] on button "21" at bounding box center [415, 257] width 17 height 17
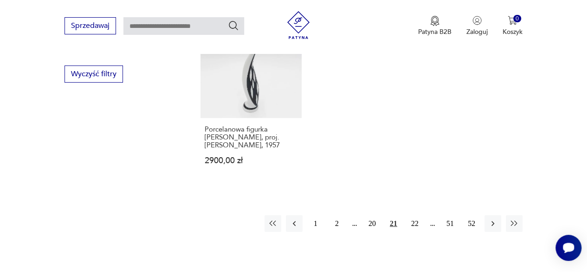
scroll to position [1304, 0]
click at [413, 215] on button "22" at bounding box center [415, 223] width 17 height 17
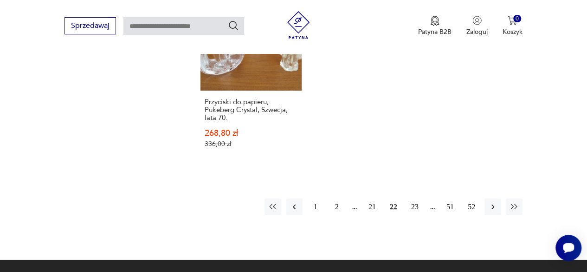
scroll to position [1343, 0]
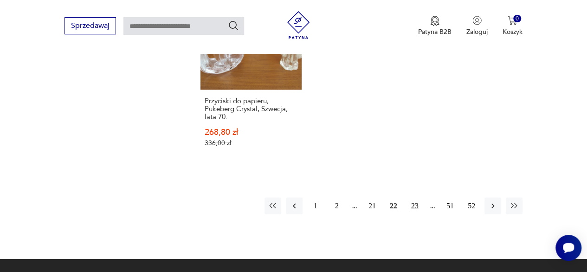
click at [415, 197] on button "23" at bounding box center [415, 205] width 17 height 17
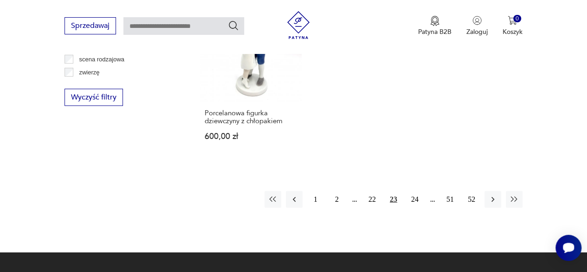
scroll to position [1282, 0]
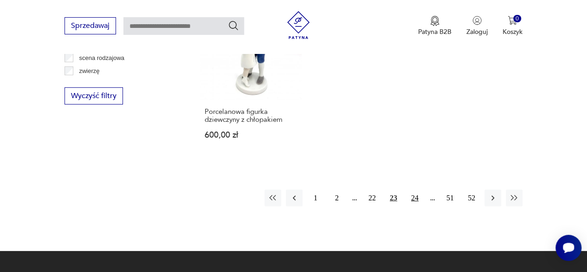
click at [414, 198] on button "24" at bounding box center [415, 197] width 17 height 17
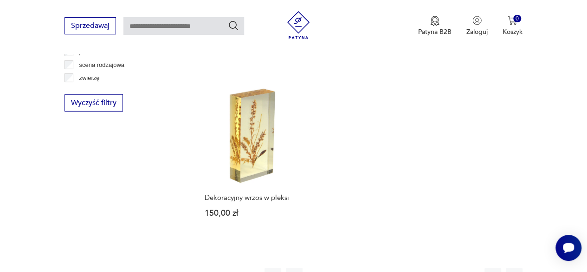
scroll to position [1275, 0]
click at [416, 267] on button "25" at bounding box center [415, 275] width 17 height 17
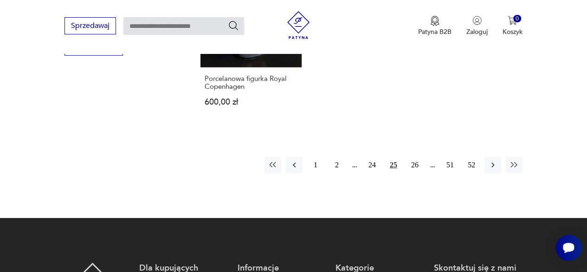
scroll to position [1332, 0]
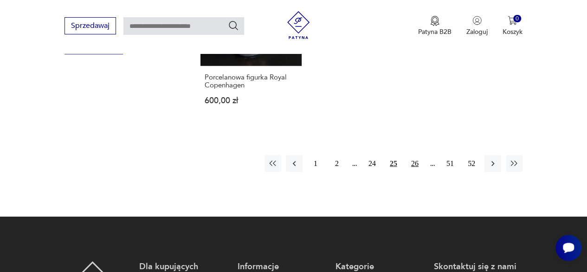
click at [418, 155] on button "26" at bounding box center [415, 163] width 17 height 17
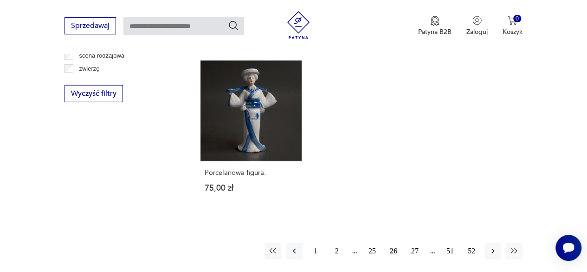
scroll to position [1295, 0]
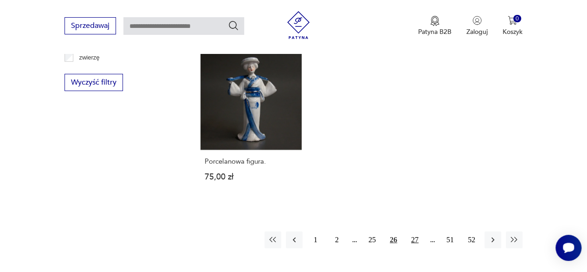
click at [415, 231] on button "27" at bounding box center [415, 239] width 17 height 17
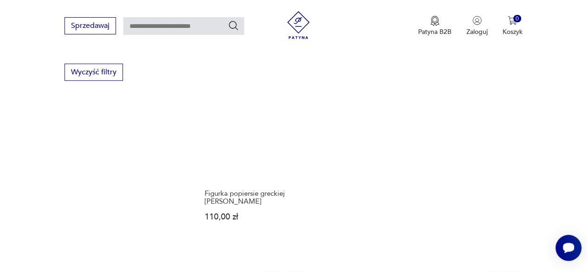
scroll to position [1306, 0]
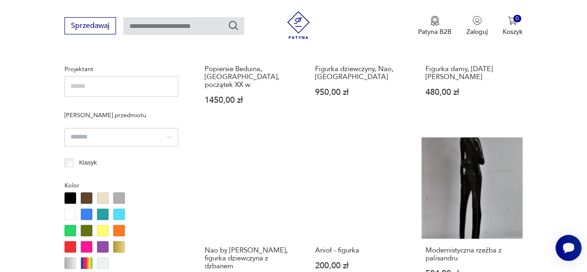
scroll to position [658, 0]
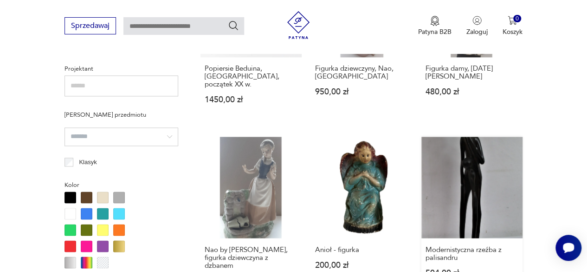
click at [474, 162] on link "Modernistyczna rzeźba z palisandru 504,00 zł" at bounding box center [472, 220] width 101 height 166
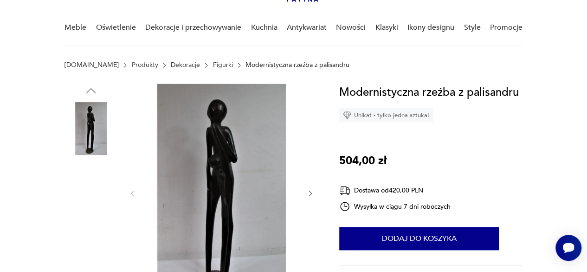
scroll to position [69, 0]
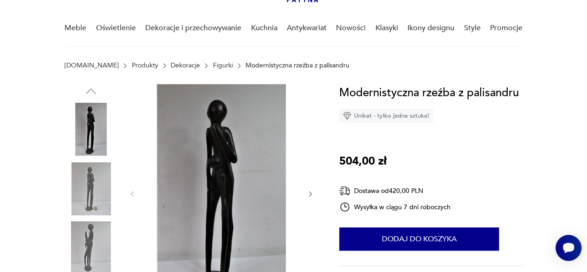
click at [309, 193] on icon "button" at bounding box center [310, 193] width 7 height 7
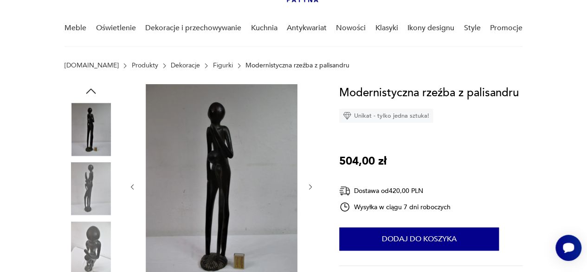
click at [309, 193] on div at bounding box center [222, 186] width 186 height 205
click at [309, 185] on icon "button" at bounding box center [310, 186] width 7 height 7
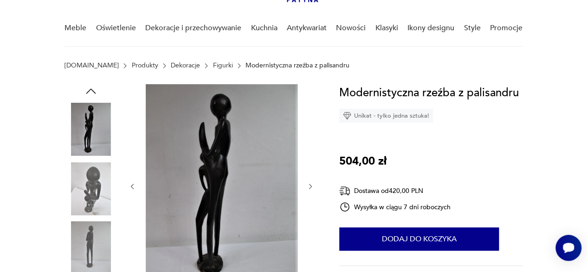
click at [309, 185] on icon "button" at bounding box center [310, 185] width 7 height 7
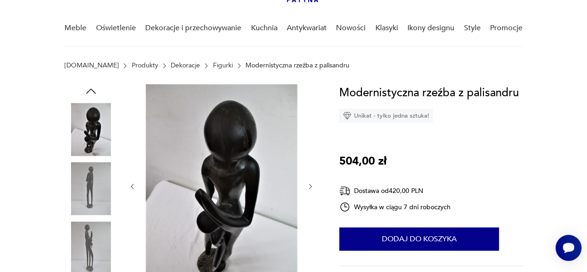
click at [309, 185] on icon "button" at bounding box center [310, 185] width 7 height 7
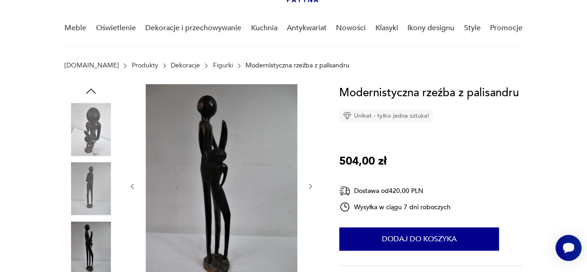
click at [309, 185] on icon "button" at bounding box center [310, 185] width 7 height 7
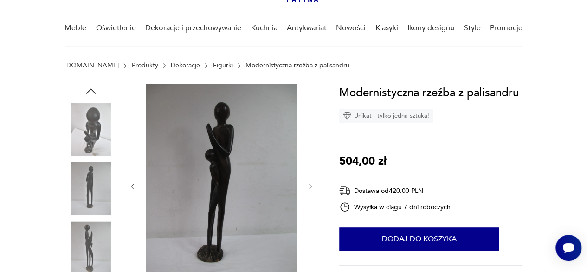
click at [132, 187] on icon "button" at bounding box center [132, 185] width 3 height 5
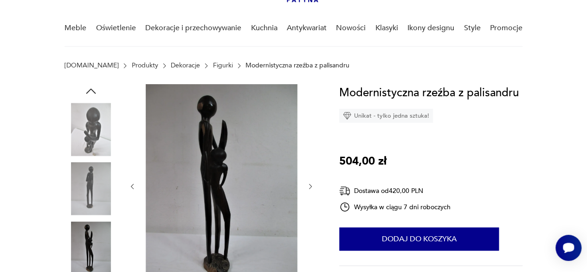
click at [132, 187] on icon "button" at bounding box center [132, 185] width 3 height 5
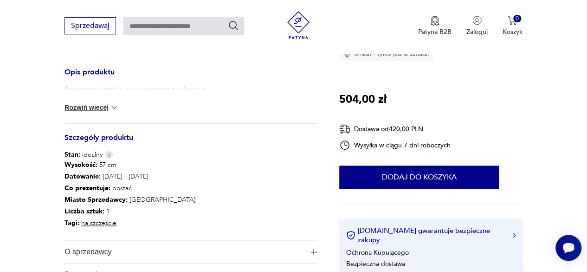
scroll to position [373, 0]
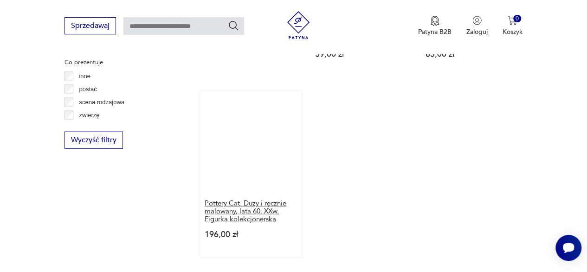
scroll to position [1239, 0]
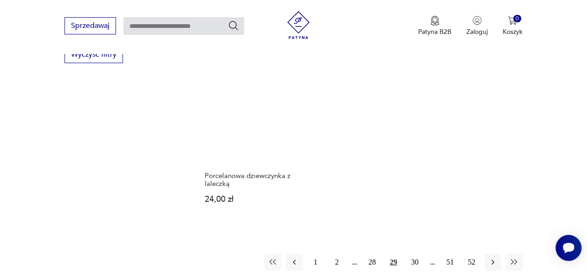
scroll to position [1324, 0]
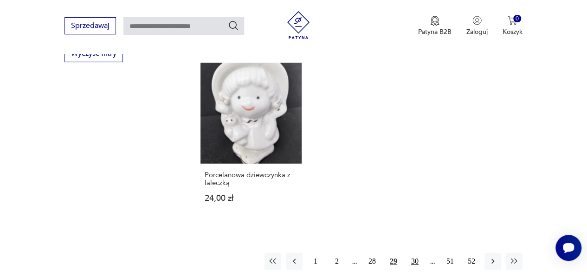
click at [414, 253] on button "30" at bounding box center [415, 261] width 17 height 17
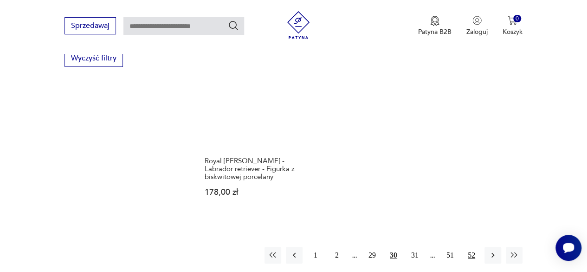
scroll to position [1320, 0]
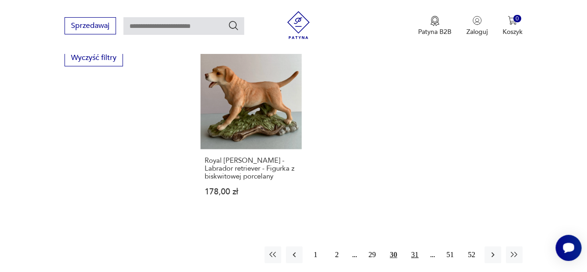
click at [415, 246] on button "31" at bounding box center [415, 254] width 17 height 17
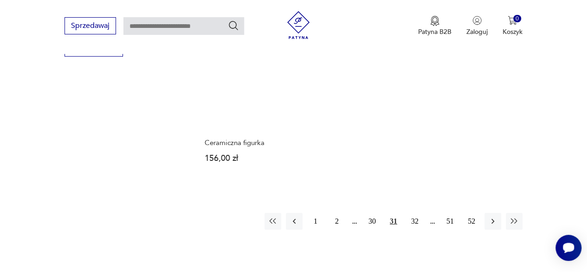
scroll to position [1331, 0]
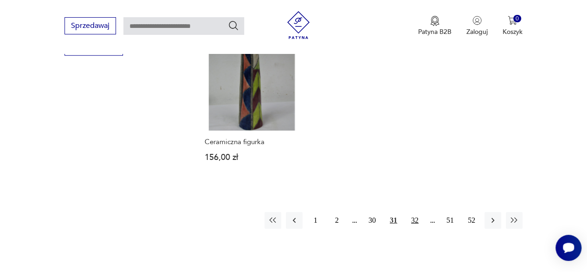
click at [416, 221] on button "32" at bounding box center [415, 220] width 17 height 17
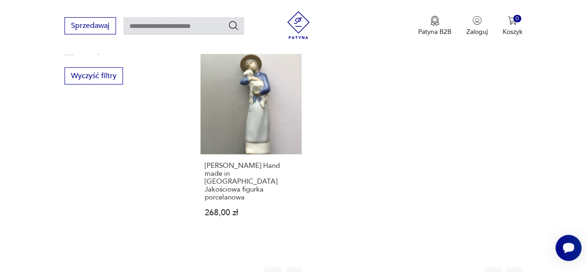
scroll to position [1302, 0]
click at [413, 267] on button "33" at bounding box center [415, 275] width 17 height 17
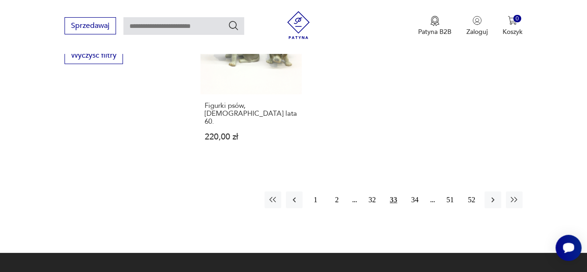
scroll to position [1326, 0]
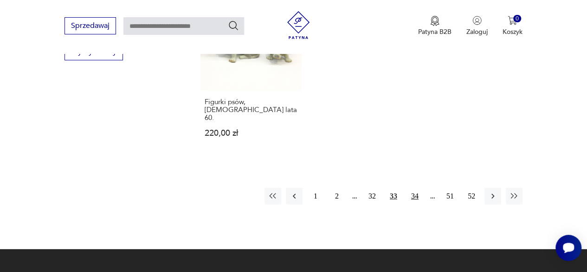
click at [413, 188] on button "34" at bounding box center [415, 196] width 17 height 17
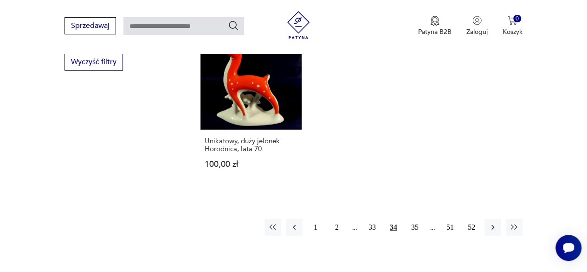
scroll to position [1316, 0]
click at [413, 218] on button "35" at bounding box center [415, 226] width 17 height 17
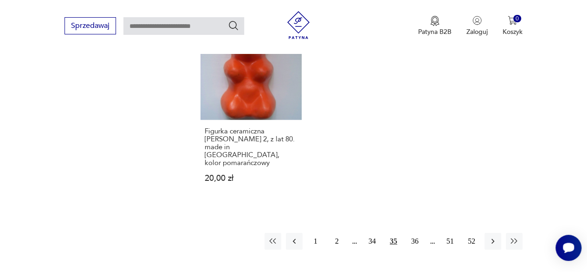
scroll to position [1350, 0]
click at [414, 232] on button "36" at bounding box center [415, 240] width 17 height 17
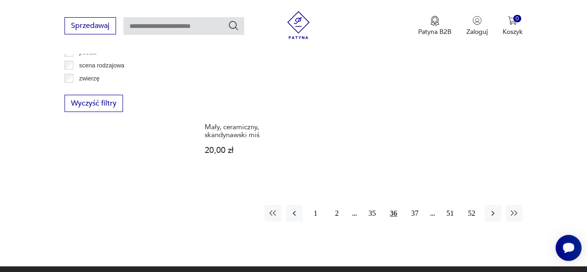
scroll to position [1279, 0]
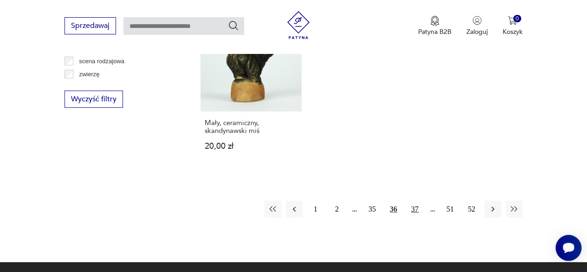
click at [411, 201] on button "37" at bounding box center [415, 209] width 17 height 17
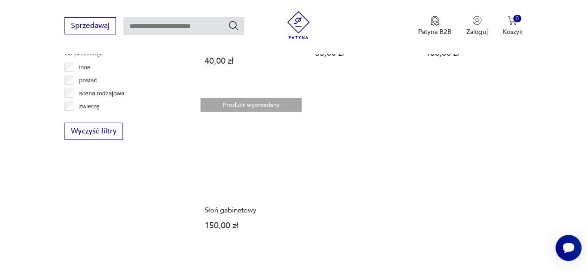
scroll to position [1248, 0]
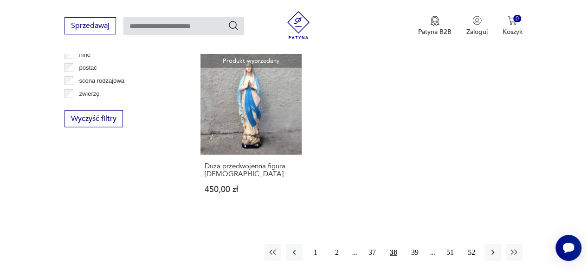
scroll to position [1260, 0]
click at [412, 245] on button "39" at bounding box center [415, 251] width 17 height 17
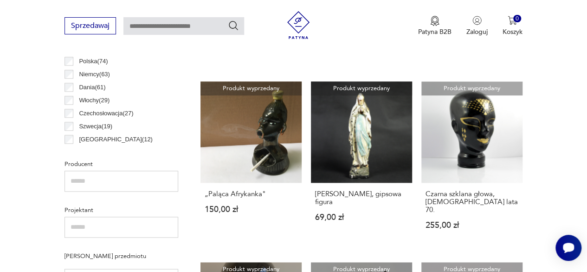
scroll to position [517, 0]
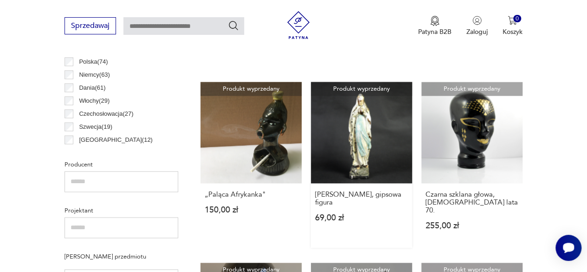
click at [365, 142] on link "Produkt wyprzedany Matka Boska, gipsowa figura 69,00 zł" at bounding box center [361, 165] width 101 height 166
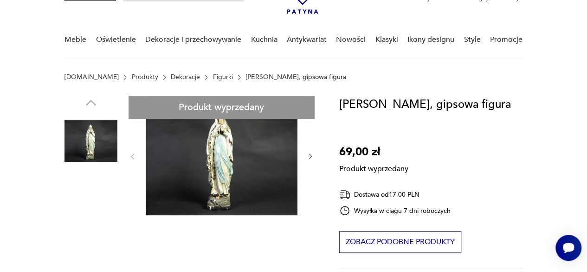
scroll to position [59, 0]
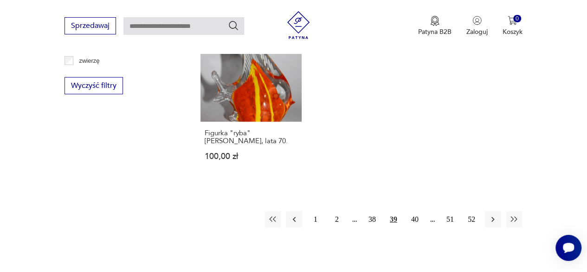
scroll to position [1293, 0]
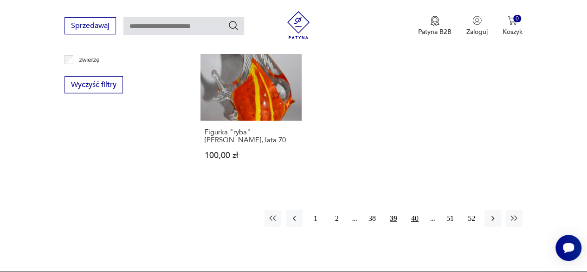
click at [413, 210] on button "40" at bounding box center [415, 218] width 17 height 17
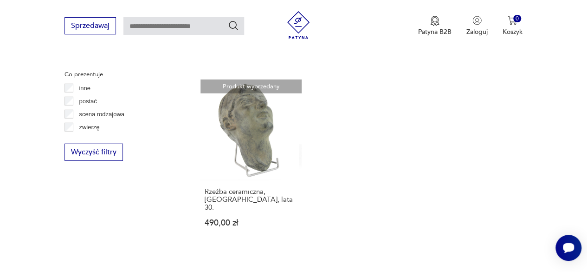
scroll to position [1229, 0]
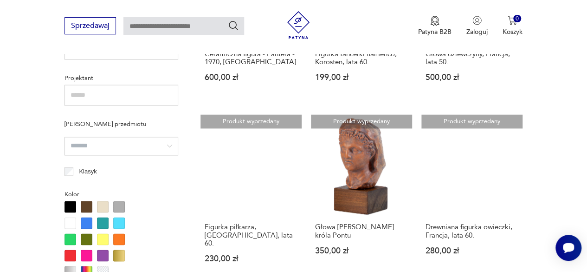
scroll to position [651, 0]
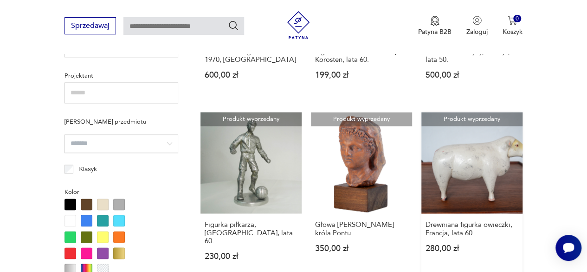
click at [486, 158] on link "Produkt wyprzedany Drewniana figurka owieczki, Francja, lata 60. 280,00 zł" at bounding box center [472, 195] width 101 height 166
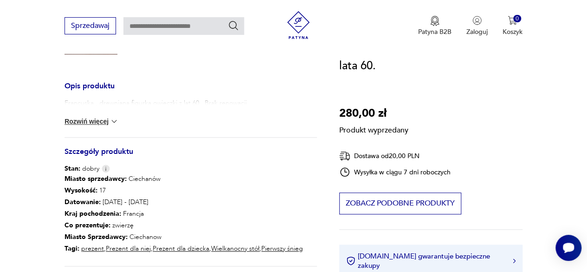
scroll to position [321, 0]
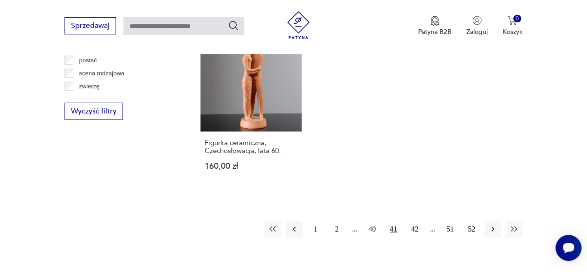
scroll to position [1268, 0]
click at [415, 220] on button "42" at bounding box center [415, 228] width 17 height 17
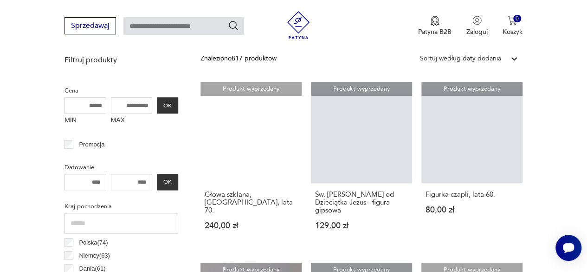
scroll to position [337, 0]
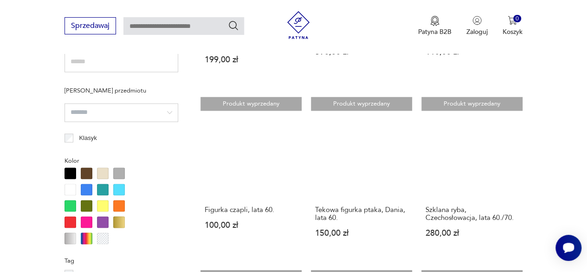
scroll to position [683, 0]
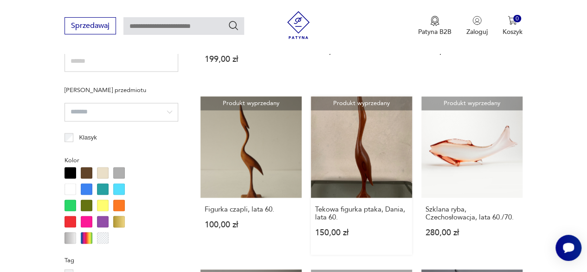
click at [363, 169] on link "Produkt wyprzedany Tekowa figurka ptaka, Dania, lata 60. 150,00 zł" at bounding box center [361, 175] width 101 height 158
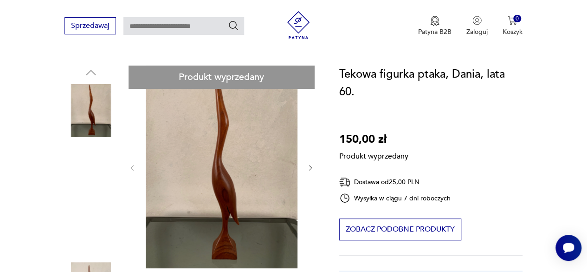
scroll to position [87, 0]
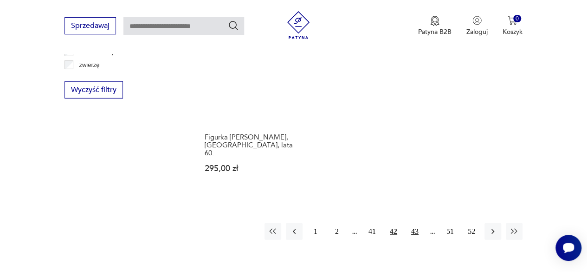
scroll to position [1288, 0]
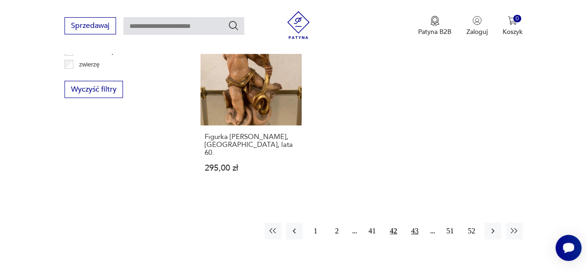
click at [413, 222] on button "43" at bounding box center [415, 230] width 17 height 17
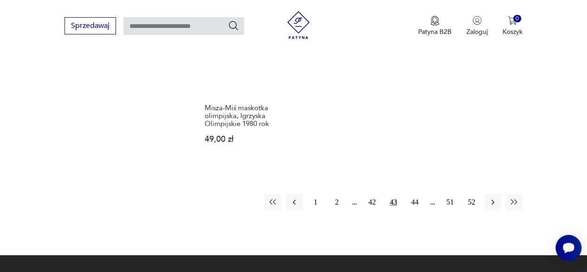
scroll to position [1341, 0]
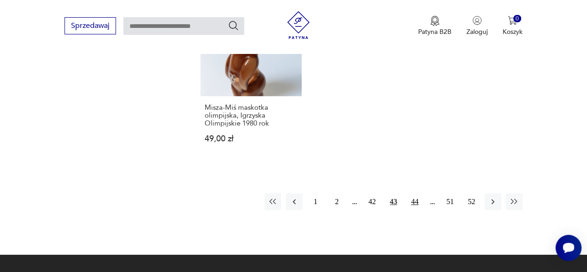
click at [416, 193] on button "44" at bounding box center [415, 201] width 17 height 17
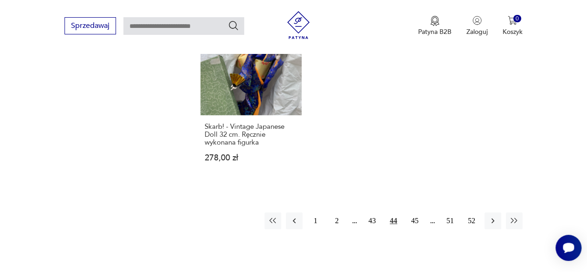
scroll to position [1356, 0]
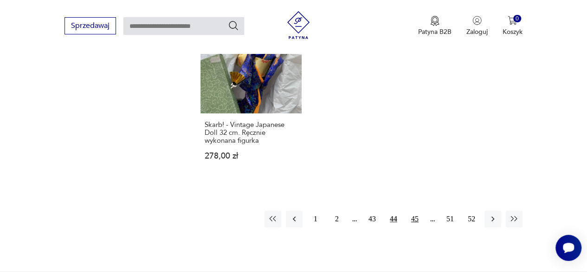
click at [416, 220] on button "45" at bounding box center [415, 218] width 17 height 17
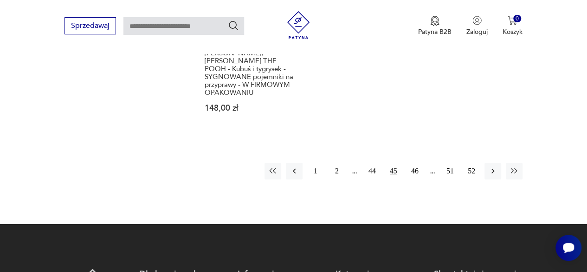
scroll to position [1420, 0]
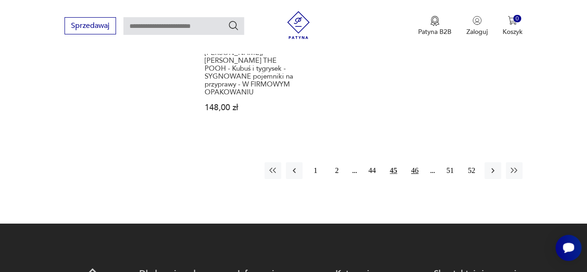
click at [416, 162] on button "46" at bounding box center [415, 170] width 17 height 17
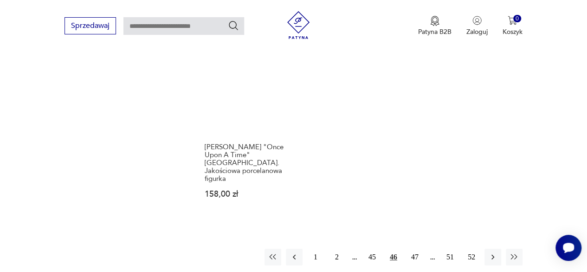
scroll to position [1359, 0]
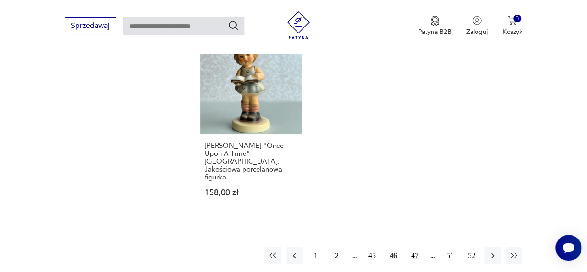
click at [415, 247] on button "47" at bounding box center [415, 255] width 17 height 17
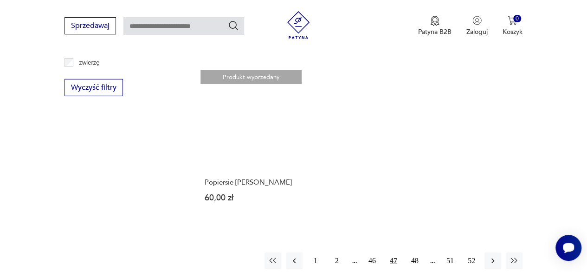
scroll to position [1291, 0]
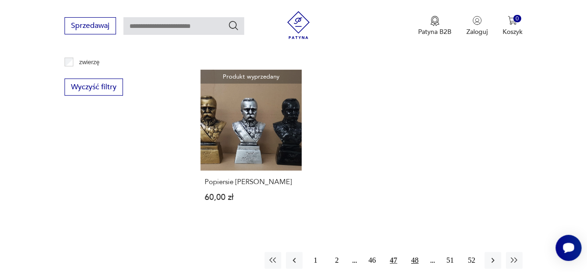
click at [416, 252] on button "48" at bounding box center [415, 260] width 17 height 17
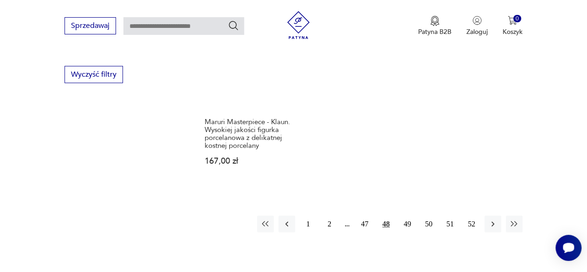
scroll to position [1308, 0]
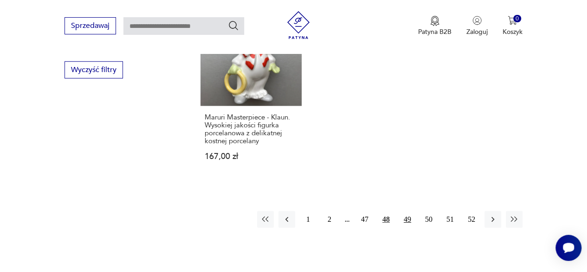
click at [408, 226] on button "49" at bounding box center [407, 219] width 17 height 17
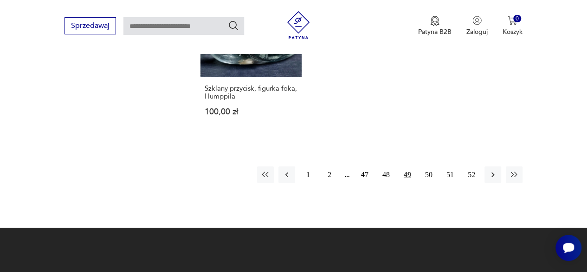
scroll to position [1380, 0]
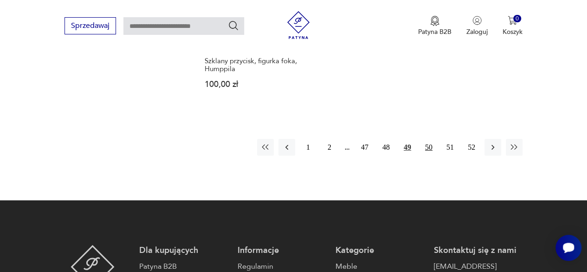
click at [428, 139] on button "50" at bounding box center [429, 147] width 17 height 17
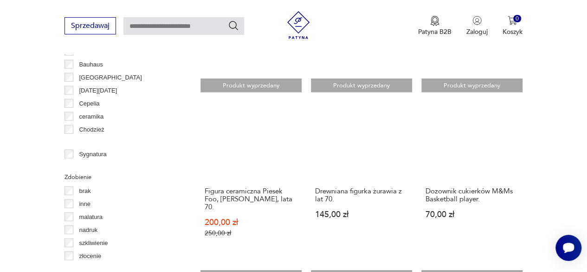
scroll to position [904, 0]
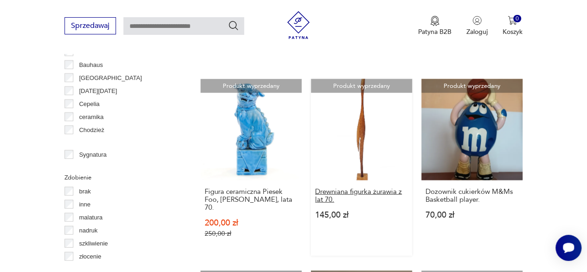
click at [341, 189] on h3 "Drewniana figurka żurawia z lat 70." at bounding box center [361, 196] width 93 height 16
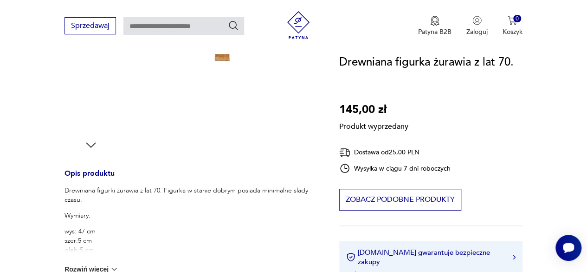
scroll to position [271, 0]
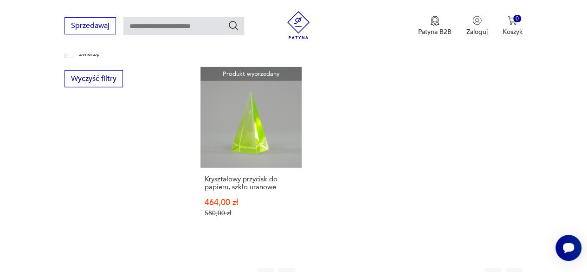
scroll to position [1300, 0]
click at [449, 267] on button "51" at bounding box center [450, 275] width 17 height 17
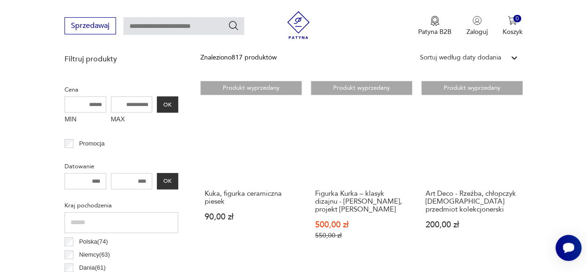
scroll to position [339, 0]
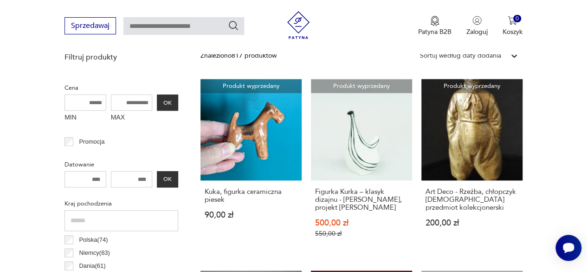
drag, startPoint x: 449, startPoint y: 250, endPoint x: 561, endPoint y: 126, distance: 168.0
drag, startPoint x: 561, startPoint y: 126, endPoint x: 564, endPoint y: 38, distance: 87.8
drag, startPoint x: 564, startPoint y: 38, endPoint x: 32, endPoint y: 218, distance: 561.8
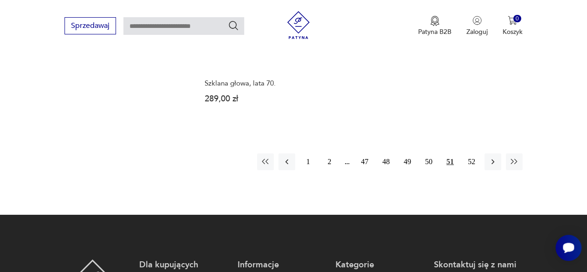
scroll to position [1425, 0]
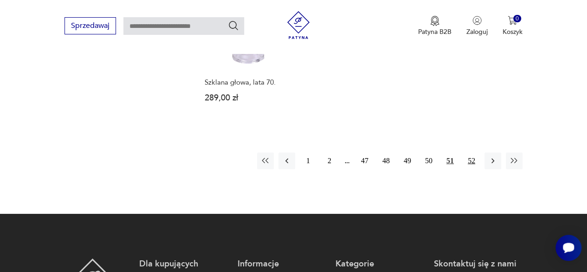
click at [472, 152] on button "52" at bounding box center [471, 160] width 17 height 17
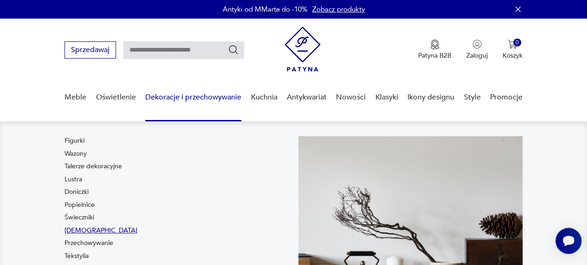
click at [75, 229] on link "[DEMOGRAPHIC_DATA]" at bounding box center [101, 230] width 73 height 9
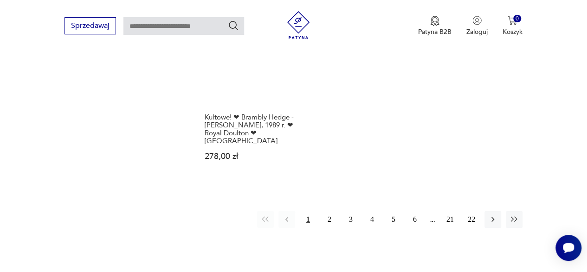
scroll to position [1350, 0]
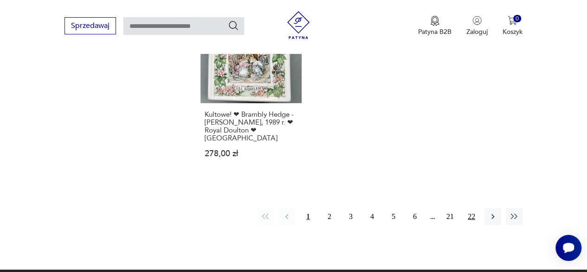
click at [469, 208] on button "22" at bounding box center [471, 216] width 17 height 17
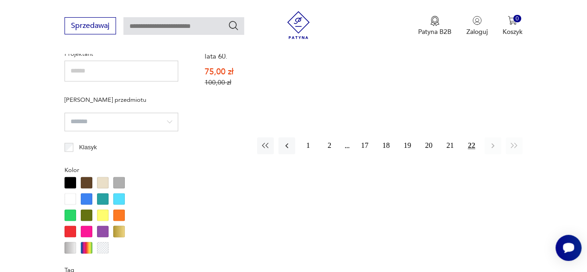
scroll to position [691, 0]
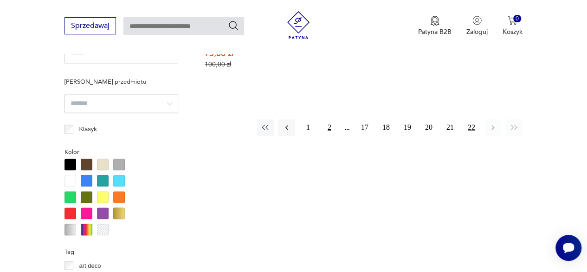
click at [331, 127] on button "2" at bounding box center [329, 127] width 17 height 17
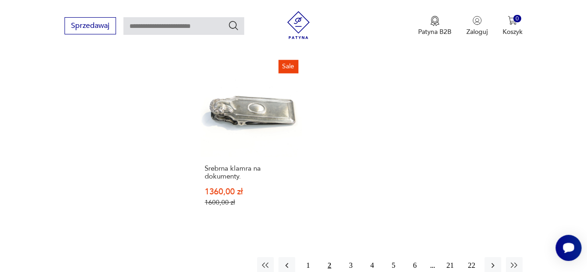
scroll to position [1305, 0]
click at [349, 257] on button "3" at bounding box center [351, 265] width 17 height 17
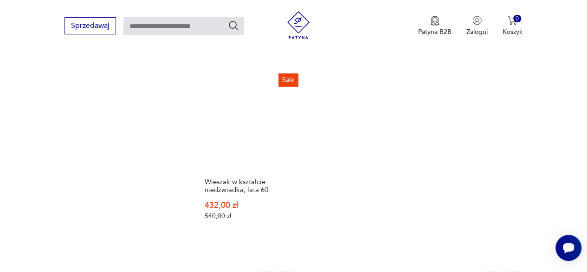
scroll to position [1321, 0]
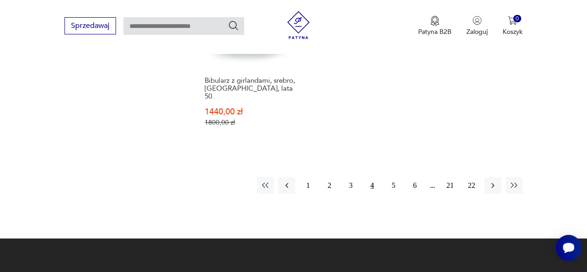
scroll to position [1441, 0]
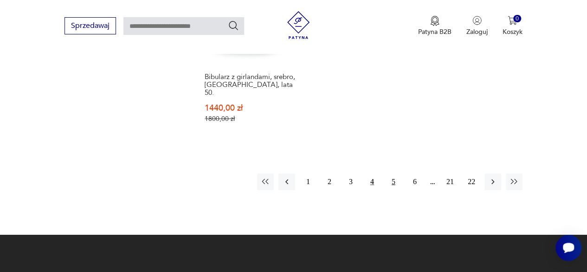
click at [392, 173] on button "5" at bounding box center [393, 181] width 17 height 17
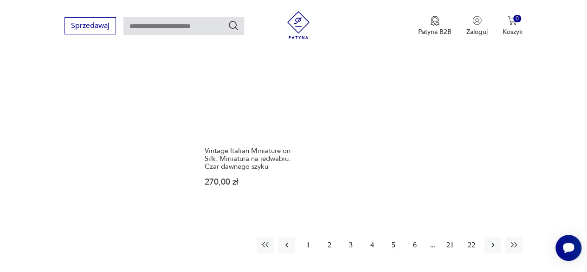
scroll to position [1341, 0]
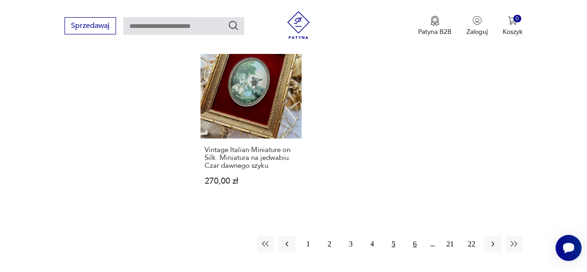
click at [415, 235] on button "6" at bounding box center [415, 243] width 17 height 17
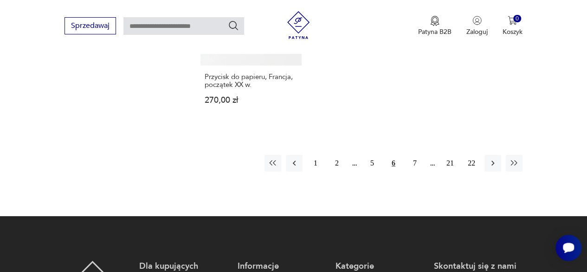
scroll to position [1413, 0]
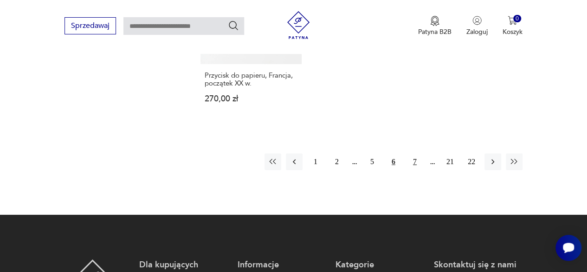
click at [415, 153] on button "7" at bounding box center [415, 161] width 17 height 17
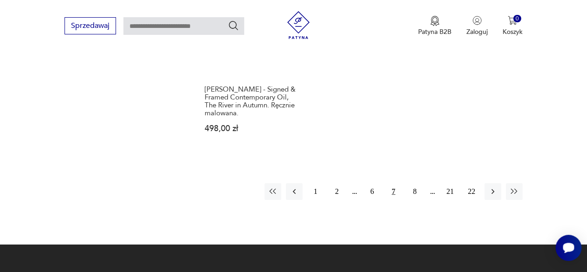
scroll to position [1368, 0]
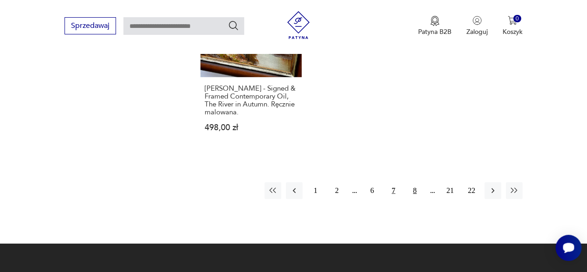
click at [416, 182] on button "8" at bounding box center [415, 190] width 17 height 17
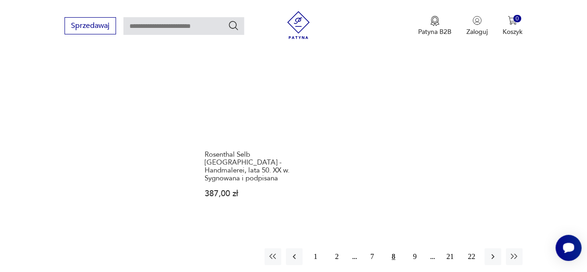
scroll to position [1323, 0]
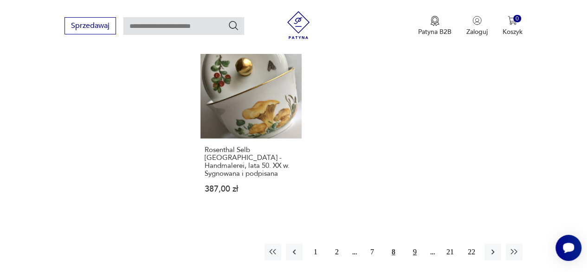
click at [414, 243] on button "9" at bounding box center [415, 251] width 17 height 17
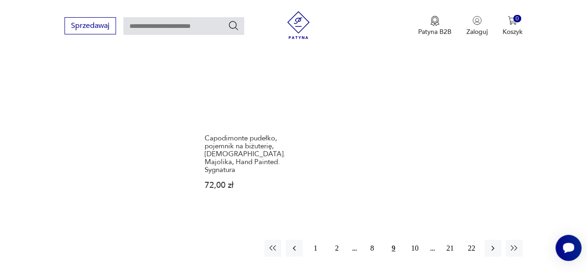
scroll to position [1298, 0]
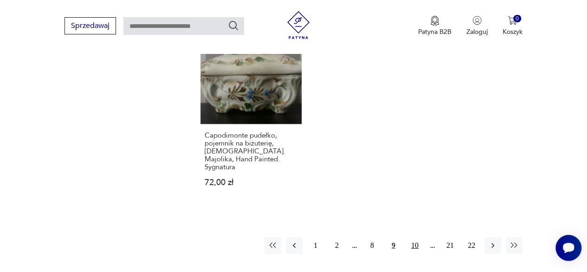
click at [413, 237] on button "10" at bounding box center [415, 245] width 17 height 17
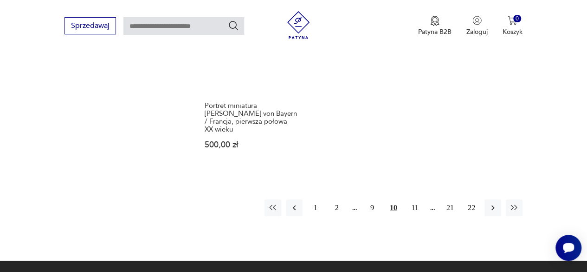
scroll to position [1352, 0]
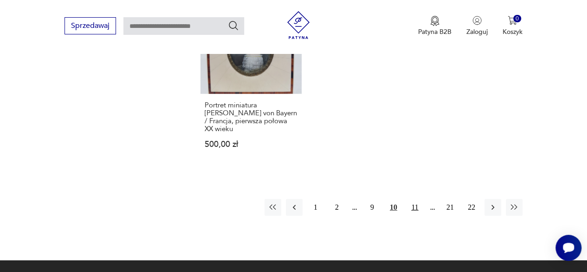
click at [416, 199] on button "11" at bounding box center [415, 207] width 17 height 17
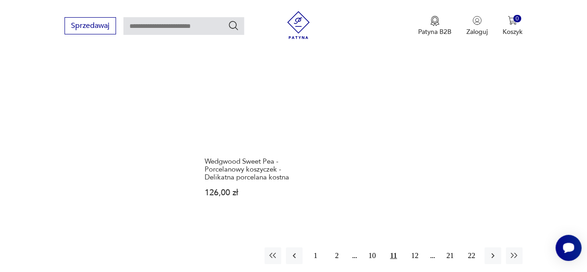
scroll to position [1327, 0]
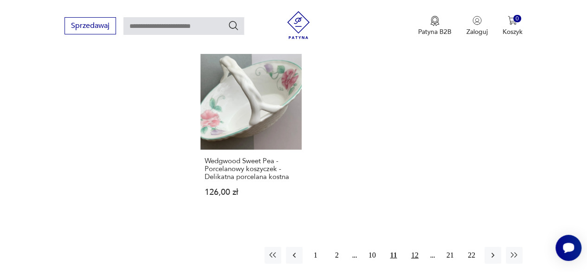
click at [415, 253] on button "12" at bounding box center [415, 255] width 17 height 17
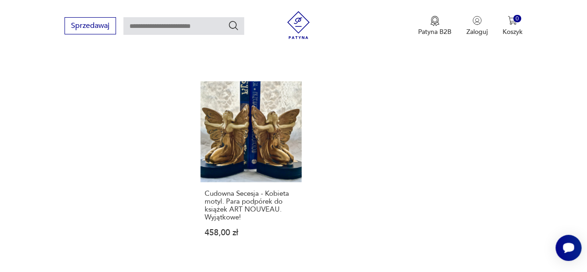
scroll to position [1288, 0]
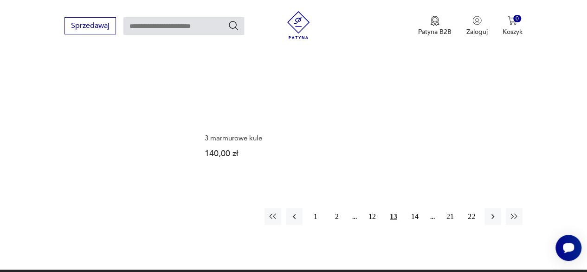
scroll to position [1295, 0]
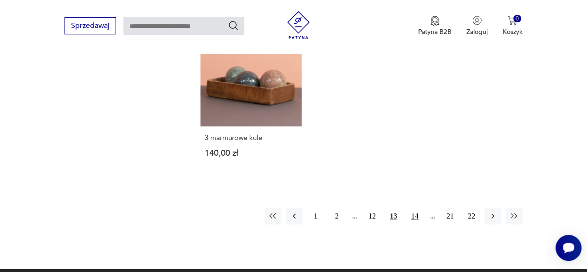
click at [417, 208] on button "14" at bounding box center [415, 216] width 17 height 17
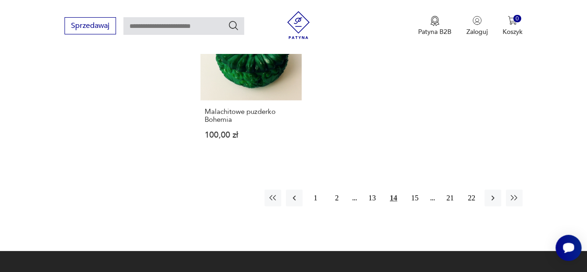
scroll to position [1299, 0]
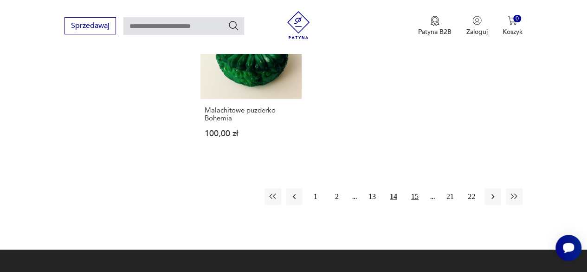
click at [417, 188] on button "15" at bounding box center [415, 196] width 17 height 17
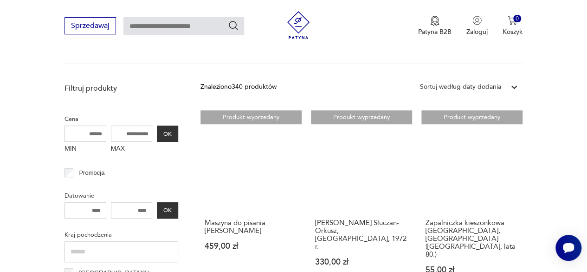
scroll to position [310, 0]
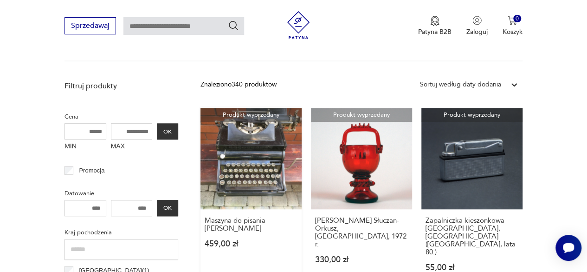
click at [248, 182] on link "Produkt wyprzedany Maszyna do pisania [PERSON_NAME] 459,00 zł" at bounding box center [251, 199] width 101 height 182
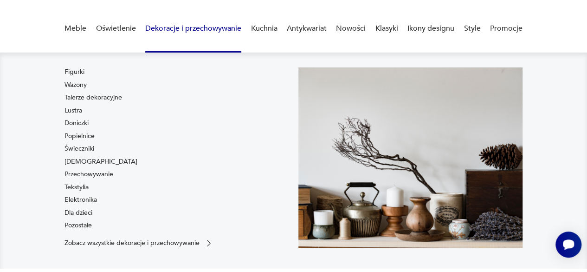
scroll to position [72, 0]
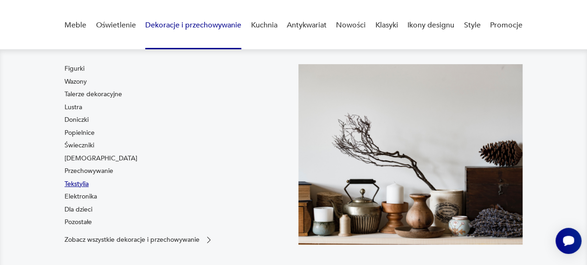
click at [81, 182] on link "Tekstylia" at bounding box center [77, 183] width 24 height 9
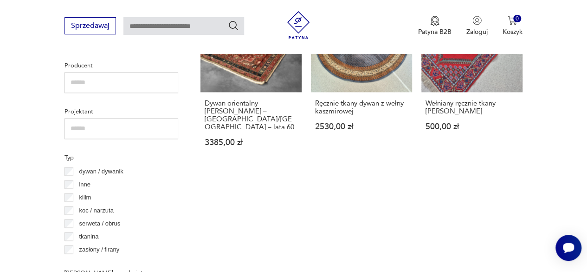
scroll to position [617, 0]
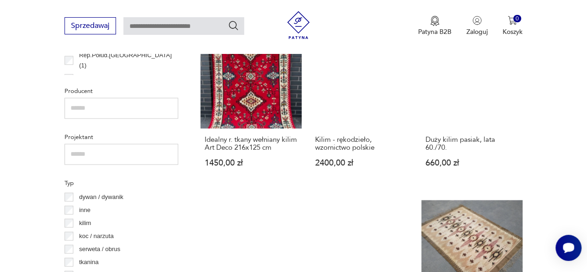
scroll to position [591, 0]
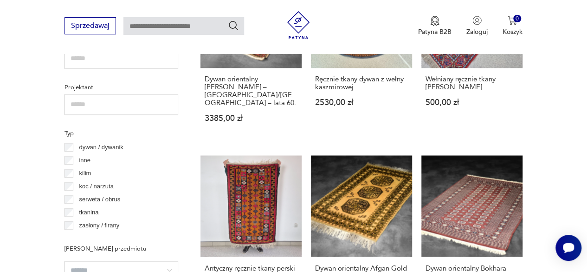
scroll to position [640, 0]
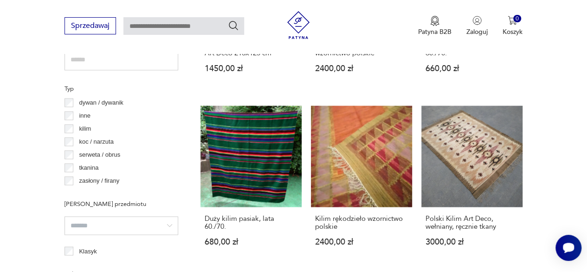
scroll to position [683, 0]
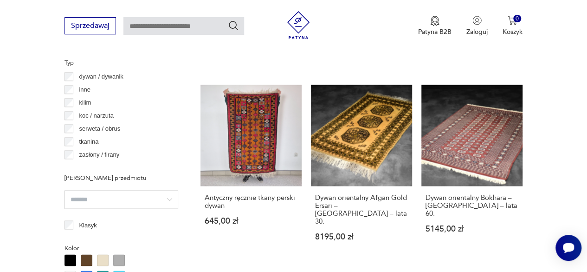
scroll to position [711, 0]
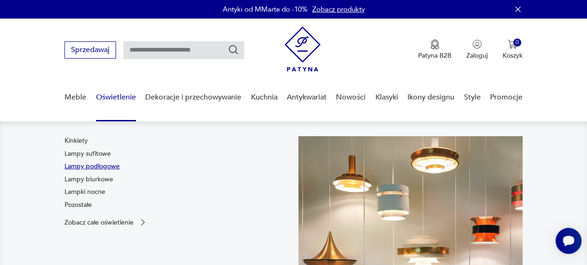
click at [99, 165] on link "Lampy podłogowe" at bounding box center [92, 166] width 55 height 9
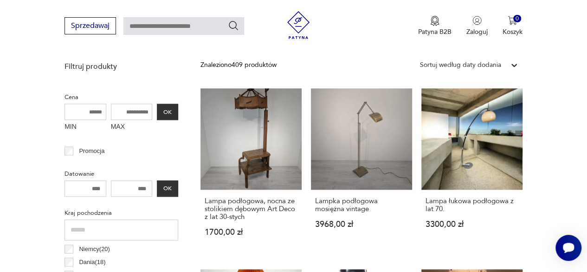
scroll to position [329, 0]
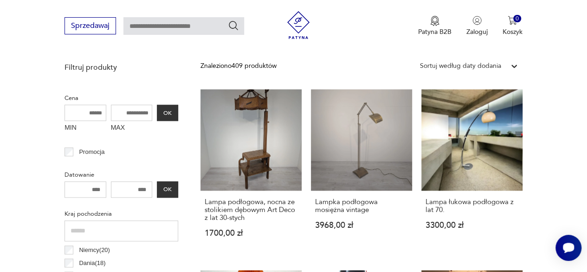
drag, startPoint x: 99, startPoint y: 165, endPoint x: 36, endPoint y: 114, distance: 81.2
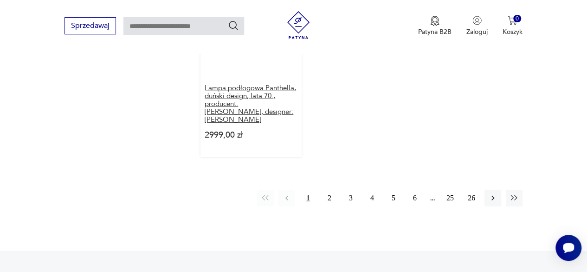
scroll to position [1386, 0]
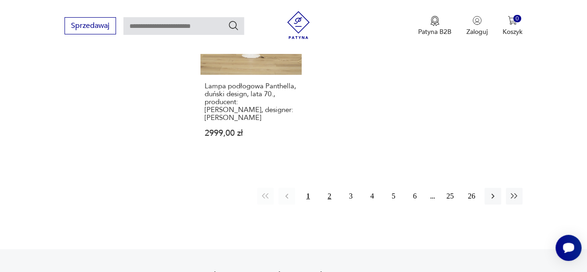
click at [329, 188] on button "2" at bounding box center [329, 196] width 17 height 17
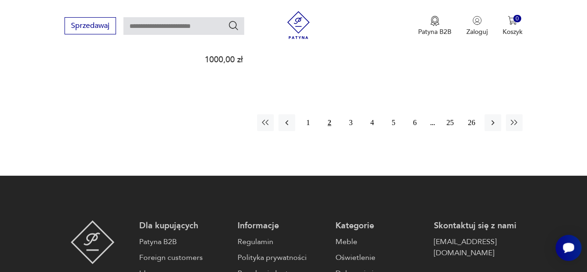
scroll to position [1421, 0]
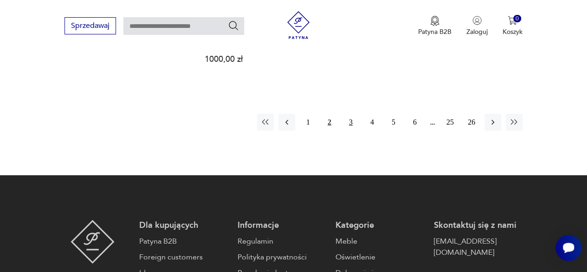
click at [348, 114] on button "3" at bounding box center [351, 122] width 17 height 17
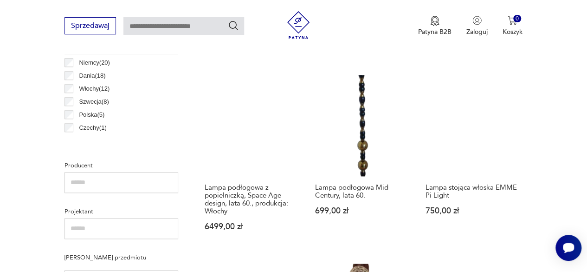
scroll to position [516, 0]
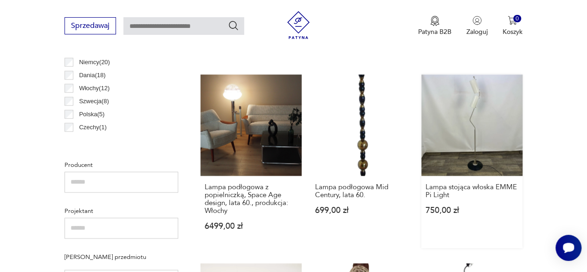
click at [466, 123] on link "Lampa stojąca włoska EMME Pi Light 750,00 zł" at bounding box center [472, 161] width 101 height 174
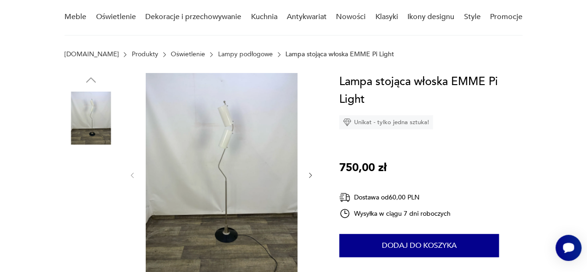
scroll to position [87, 0]
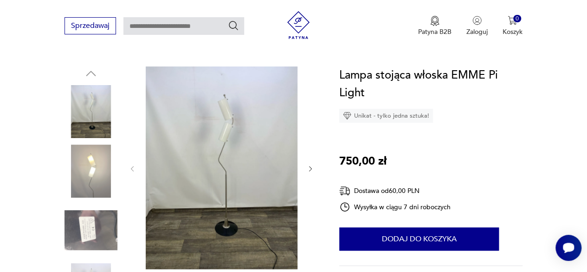
click at [312, 169] on icon "button" at bounding box center [310, 168] width 3 height 5
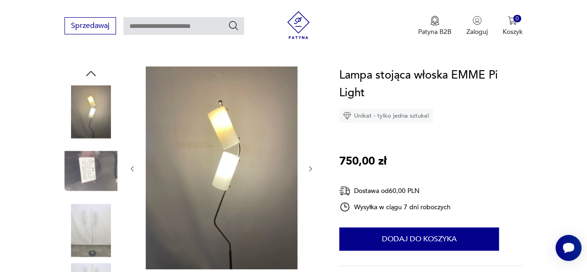
click at [312, 169] on icon "button" at bounding box center [310, 168] width 3 height 5
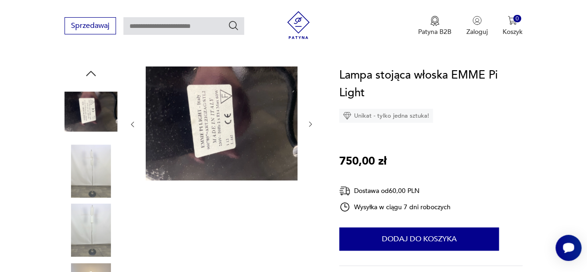
click at [312, 169] on div at bounding box center [222, 124] width 186 height 116
click at [308, 123] on icon "button" at bounding box center [310, 123] width 7 height 7
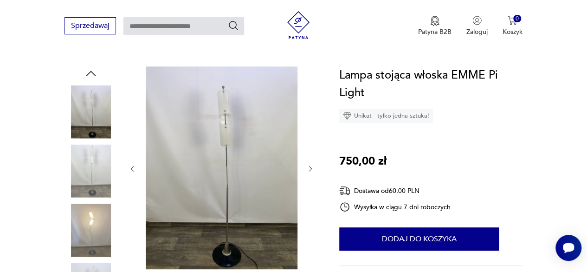
click at [308, 123] on div at bounding box center [222, 168] width 186 height 204
click at [229, 127] on img at bounding box center [222, 167] width 152 height 202
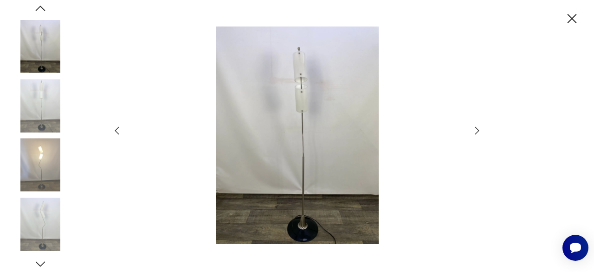
click at [576, 15] on icon "button" at bounding box center [572, 18] width 9 height 9
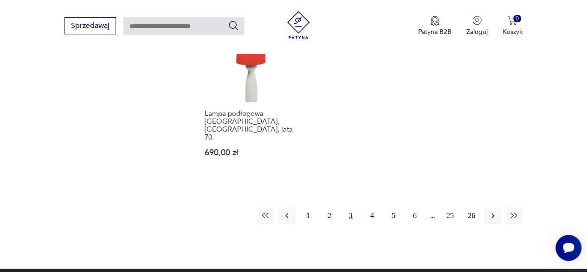
scroll to position [1332, 0]
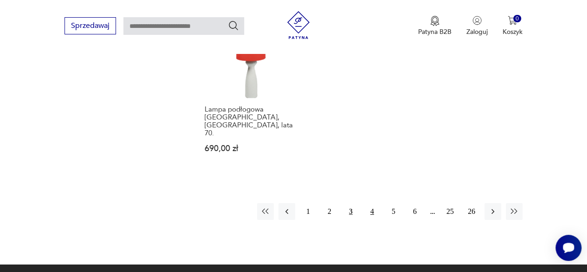
click at [372, 203] on button "4" at bounding box center [372, 211] width 17 height 17
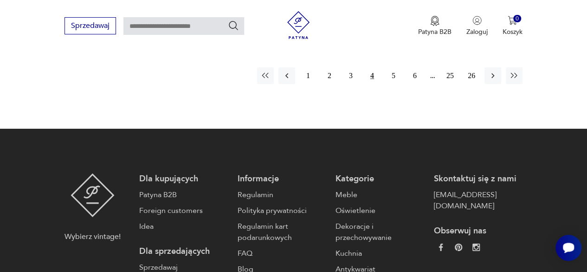
scroll to position [1452, 0]
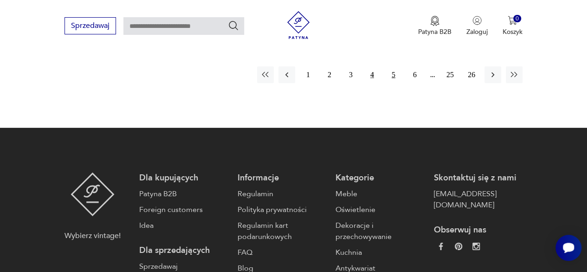
click at [394, 66] on button "5" at bounding box center [393, 74] width 17 height 17
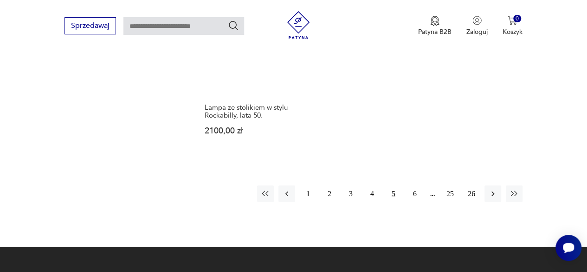
scroll to position [1370, 0]
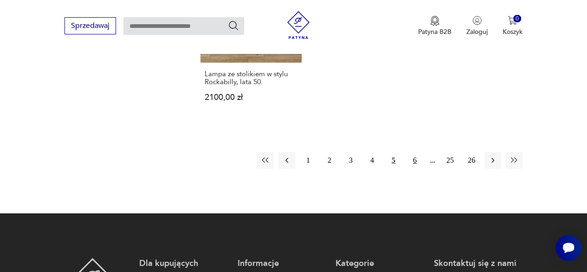
click at [416, 152] on button "6" at bounding box center [415, 160] width 17 height 17
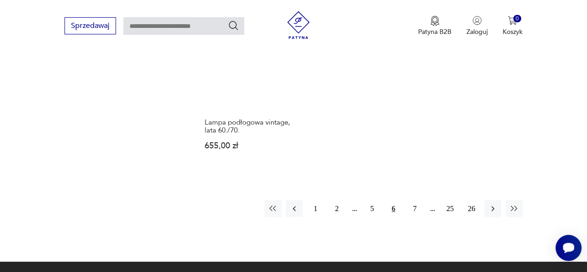
scroll to position [1303, 0]
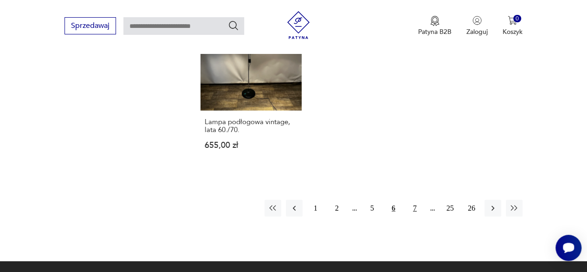
click at [415, 206] on button "7" at bounding box center [415, 208] width 17 height 17
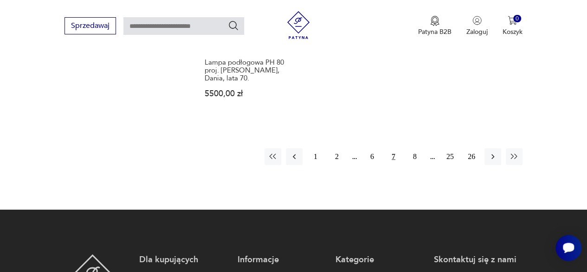
scroll to position [1399, 0]
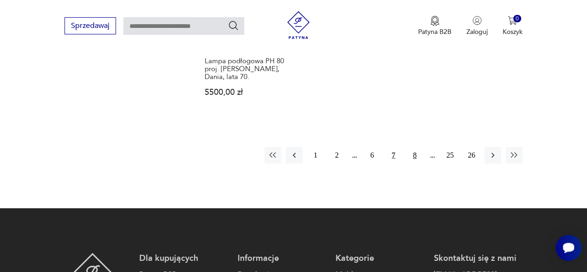
click at [414, 148] on button "8" at bounding box center [415, 155] width 17 height 17
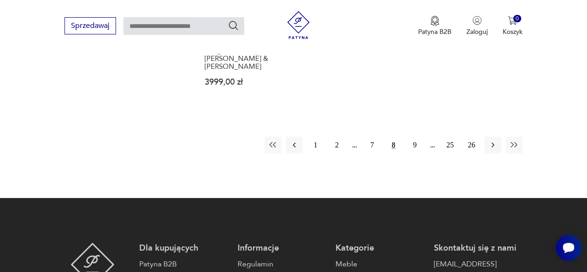
scroll to position [1410, 0]
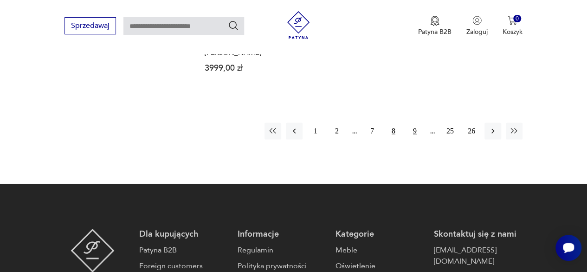
click at [415, 123] on button "9" at bounding box center [415, 131] width 17 height 17
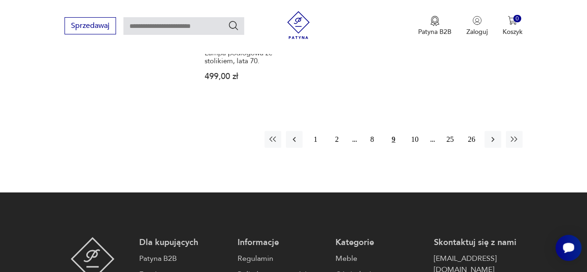
scroll to position [1379, 0]
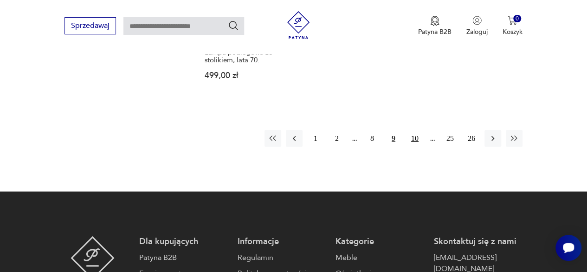
click at [416, 134] on button "10" at bounding box center [415, 138] width 17 height 17
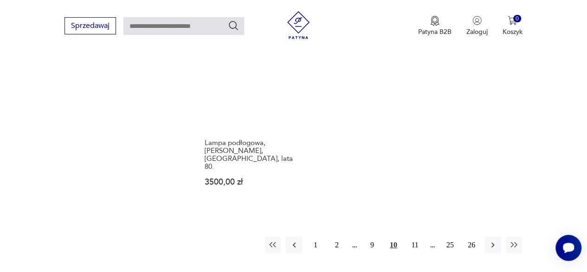
scroll to position [1324, 0]
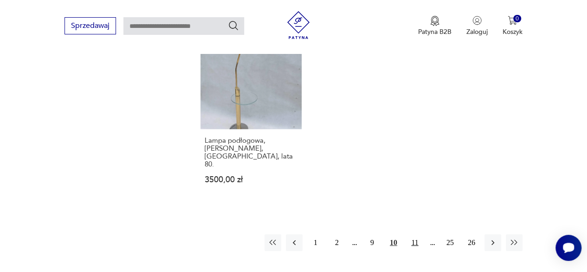
click at [415, 234] on button "11" at bounding box center [415, 242] width 17 height 17
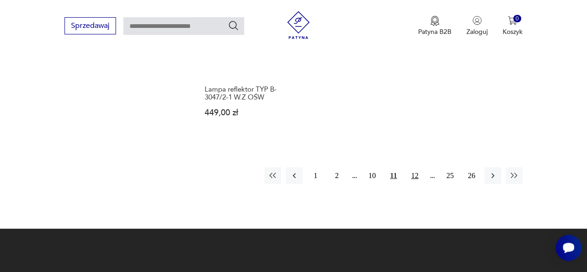
scroll to position [1355, 0]
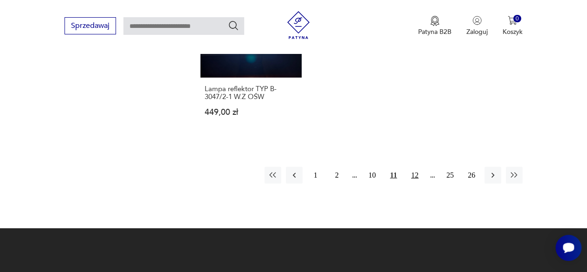
click at [416, 167] on button "12" at bounding box center [415, 175] width 17 height 17
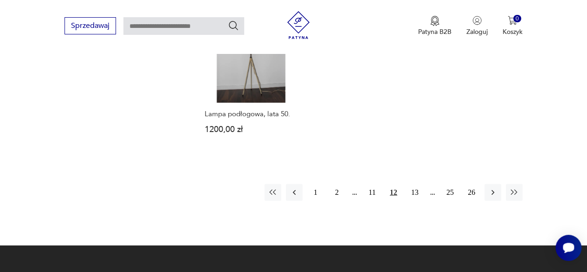
scroll to position [1339, 0]
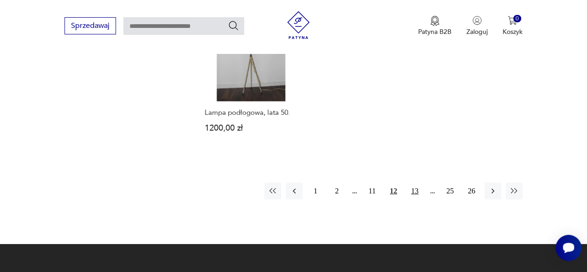
click at [418, 182] on button "13" at bounding box center [415, 190] width 17 height 17
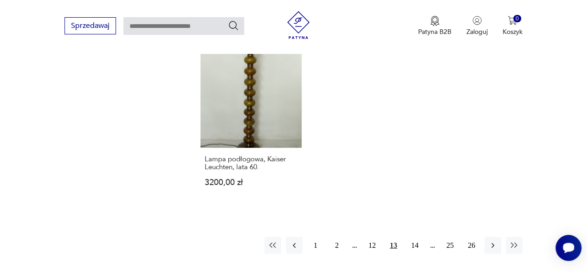
scroll to position [1278, 0]
click at [413, 235] on button "14" at bounding box center [415, 243] width 17 height 17
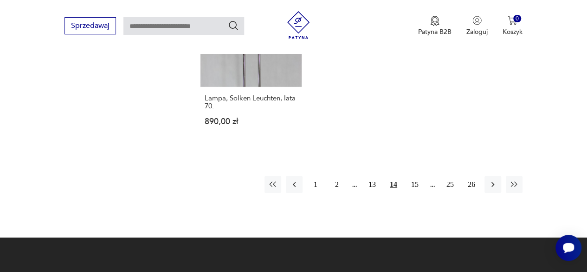
scroll to position [1356, 0]
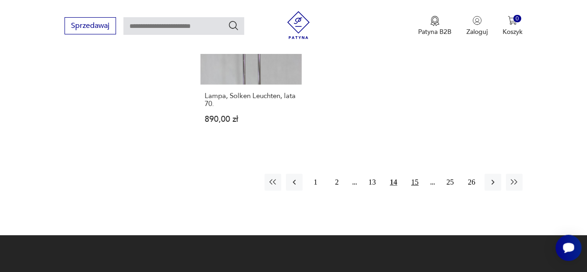
click at [418, 174] on button "15" at bounding box center [415, 182] width 17 height 17
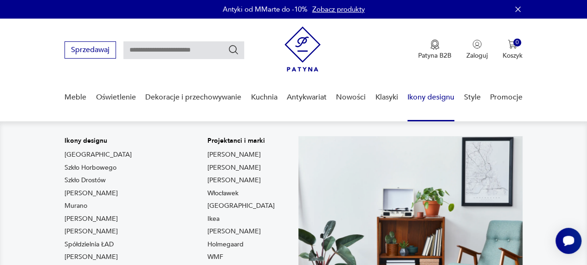
drag, startPoint x: 424, startPoint y: 93, endPoint x: 412, endPoint y: 97, distance: 12.5
click at [412, 97] on link "Ikony designu" at bounding box center [431, 97] width 47 height 36
click at [420, 95] on link "Ikony designu" at bounding box center [431, 97] width 47 height 36
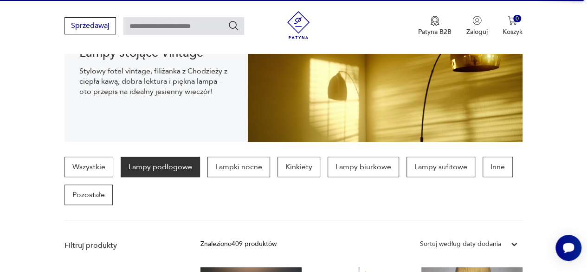
scroll to position [150, 0]
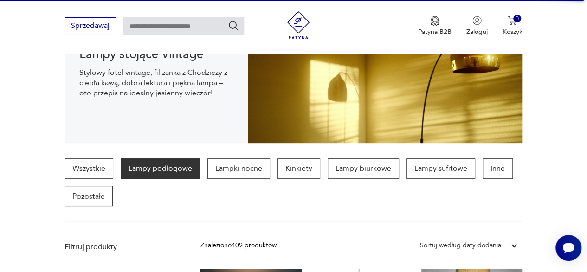
click at [163, 165] on p "Lampy podłogowe" at bounding box center [160, 168] width 79 height 20
click at [163, 198] on div "Wszystkie Lampy podłogowe Lampki nocne Kinkiety Lampy biurkowe Lampy sufitowe I…" at bounding box center [294, 182] width 458 height 48
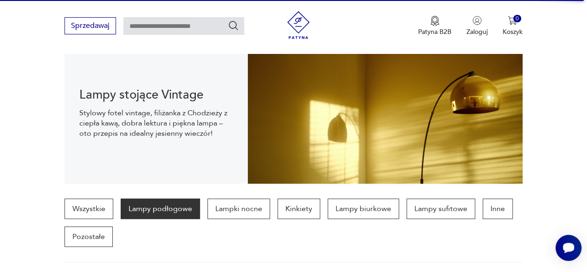
scroll to position [0, 0]
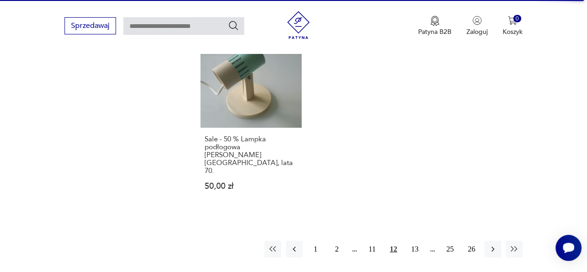
scroll to position [1339, 0]
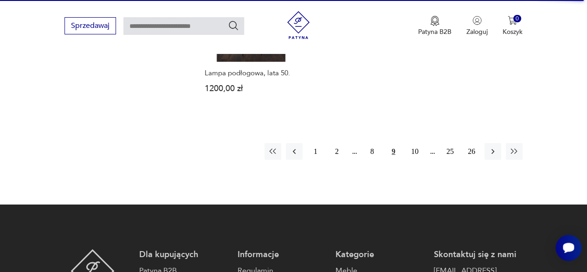
scroll to position [1410, 0]
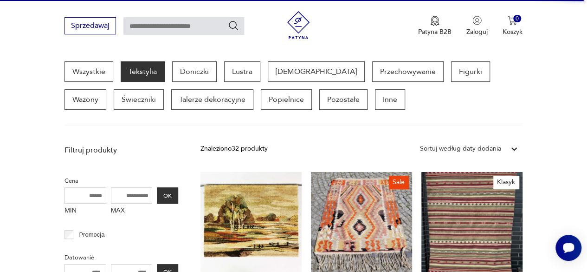
scroll to position [306, 0]
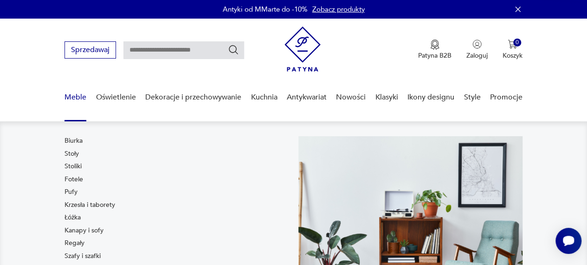
drag, startPoint x: 75, startPoint y: 91, endPoint x: 420, endPoint y: 98, distance: 345.0
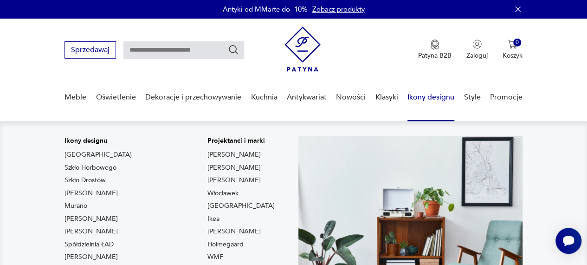
click at [420, 98] on link "Ikony designu" at bounding box center [431, 97] width 47 height 36
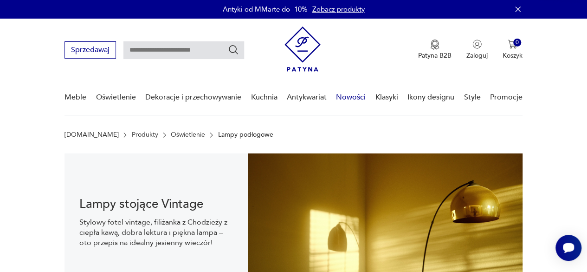
click at [350, 97] on link "Nowości" at bounding box center [351, 97] width 30 height 36
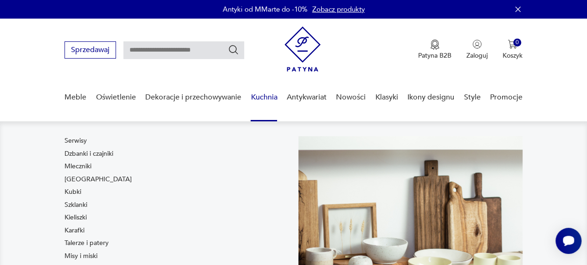
click at [258, 97] on link "Kuchnia" at bounding box center [264, 97] width 26 height 36
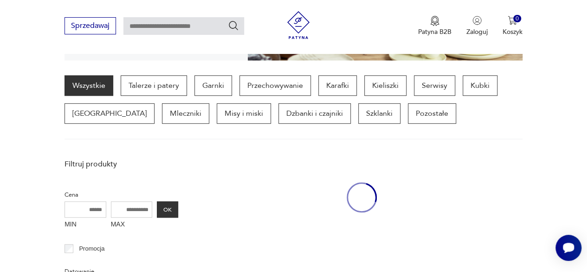
scroll to position [233, 0]
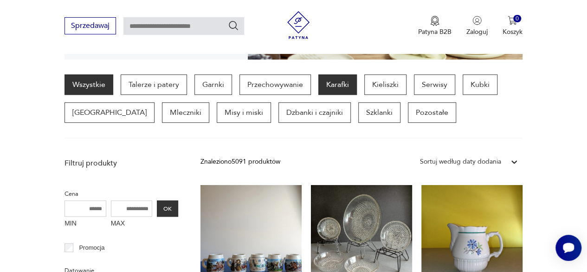
click at [332, 77] on p "Karafki" at bounding box center [338, 84] width 39 height 20
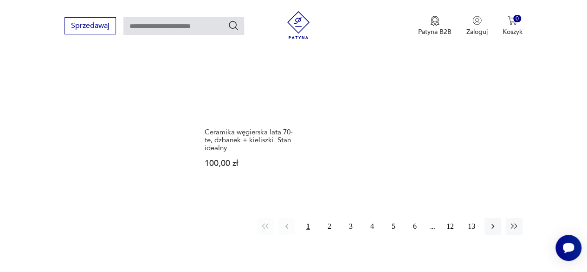
scroll to position [1331, 0]
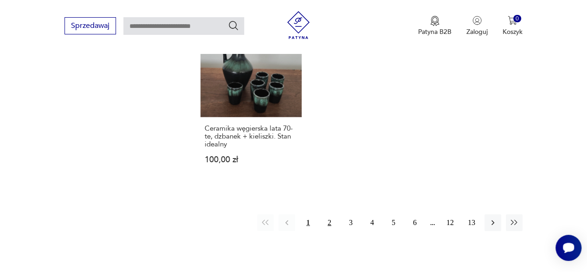
click at [329, 214] on button "2" at bounding box center [329, 222] width 17 height 17
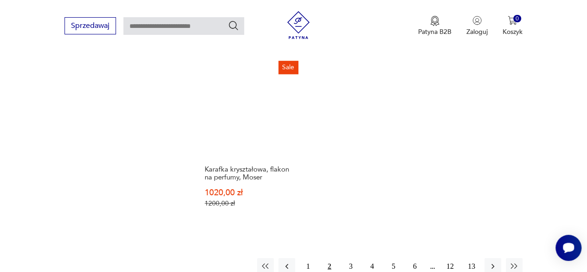
scroll to position [1304, 0]
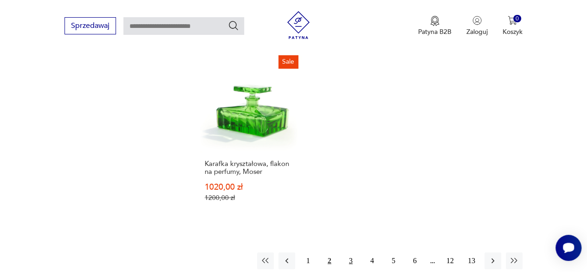
click at [351, 252] on button "3" at bounding box center [351, 260] width 17 height 17
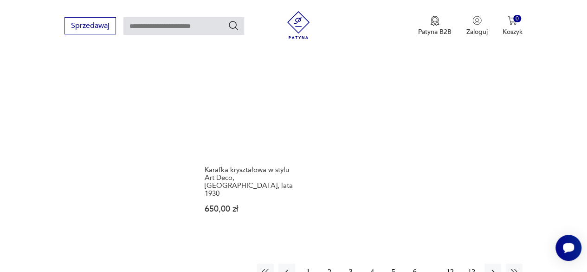
scroll to position [1291, 0]
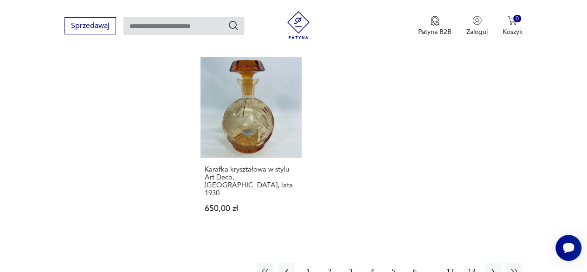
click at [373, 263] on button "4" at bounding box center [372, 271] width 17 height 17
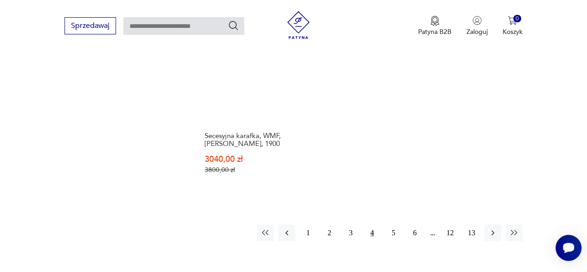
scroll to position [1368, 0]
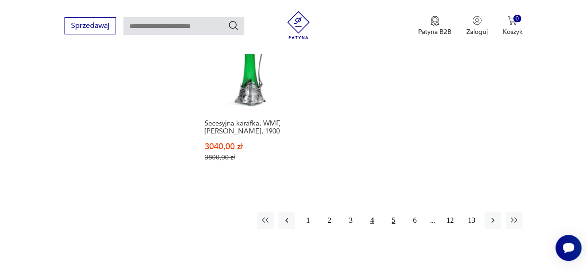
click at [392, 212] on button "5" at bounding box center [393, 220] width 17 height 17
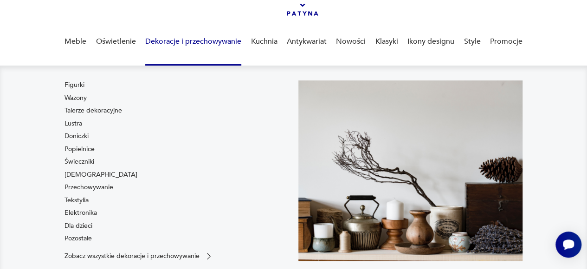
scroll to position [67, 0]
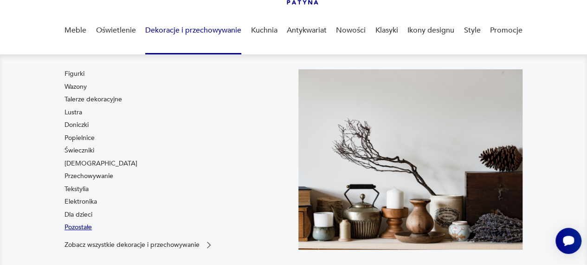
click at [82, 227] on link "Pozostałe" at bounding box center [78, 226] width 27 height 9
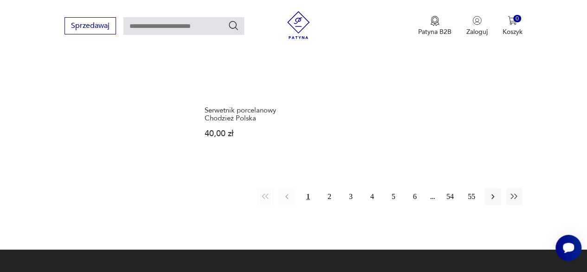
scroll to position [1347, 0]
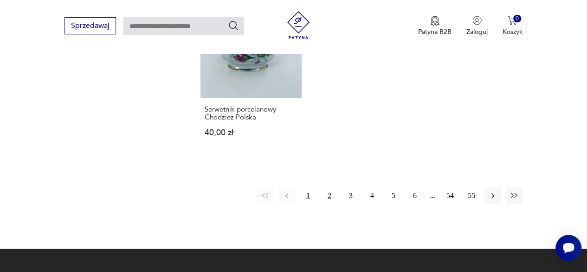
click at [331, 187] on button "2" at bounding box center [329, 195] width 17 height 17
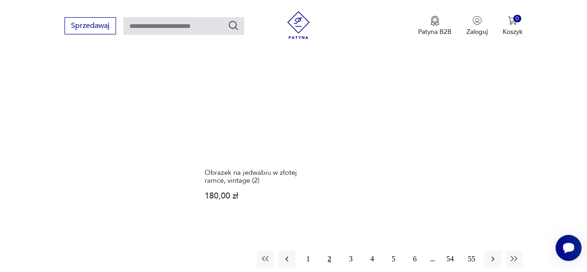
scroll to position [1285, 0]
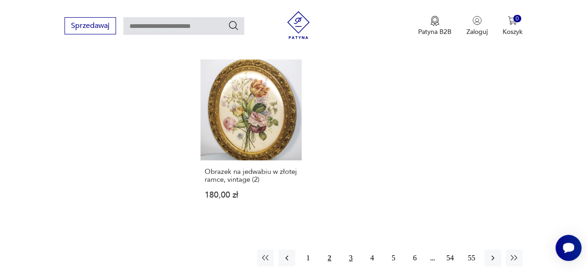
click at [350, 249] on button "3" at bounding box center [351, 257] width 17 height 17
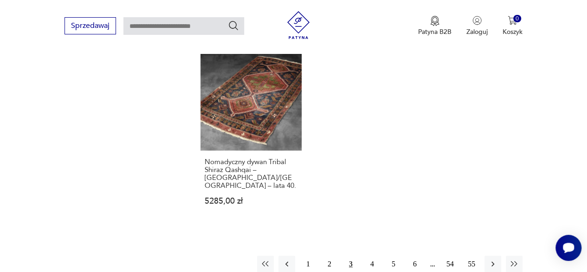
scroll to position [1311, 0]
click at [371, 255] on button "4" at bounding box center [372, 263] width 17 height 17
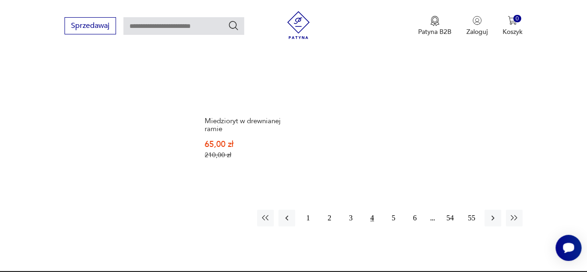
scroll to position [1359, 0]
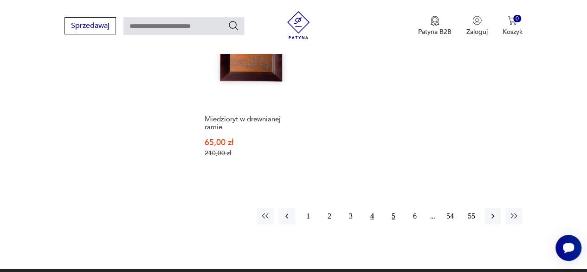
click at [394, 215] on button "5" at bounding box center [393, 216] width 17 height 17
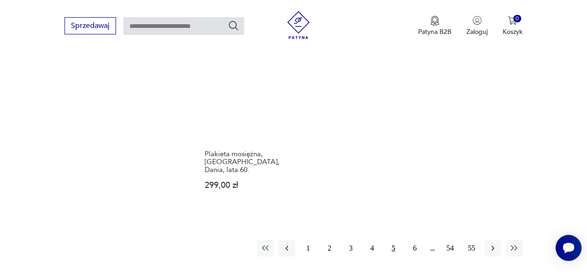
scroll to position [1325, 0]
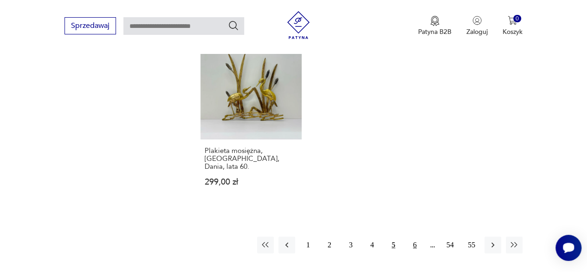
click at [416, 236] on button "6" at bounding box center [415, 244] width 17 height 17
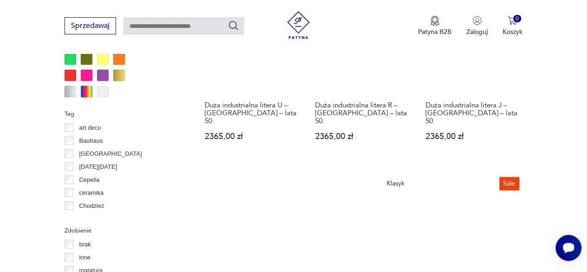
scroll to position [836, 0]
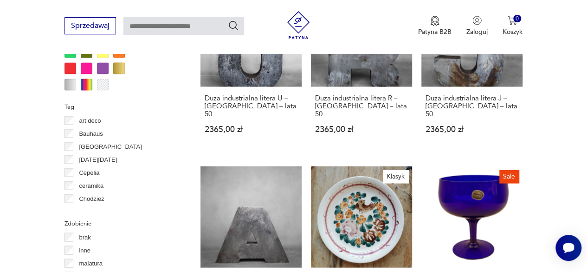
click at [416, 218] on div "Sale Klasyk Rzeźba szklana „Ikebana” – [PERSON_NAME], ręcznie dmuchane szkło dy…" at bounding box center [362, 148] width 322 height 1132
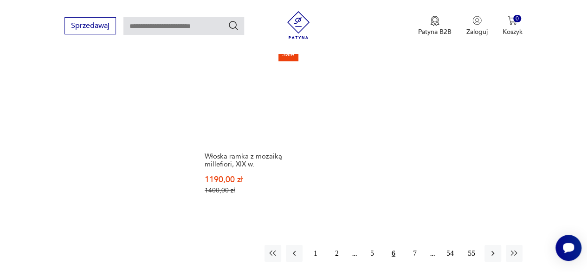
scroll to position [1340, 0]
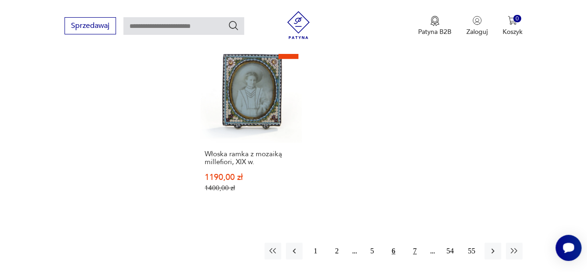
click at [416, 242] on button "7" at bounding box center [415, 250] width 17 height 17
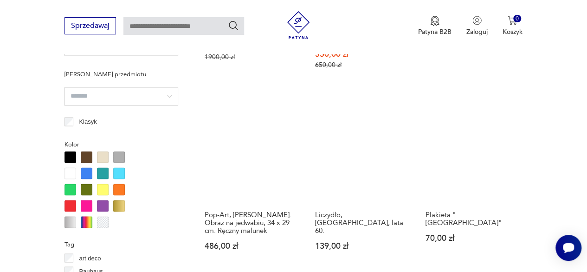
scroll to position [699, 0]
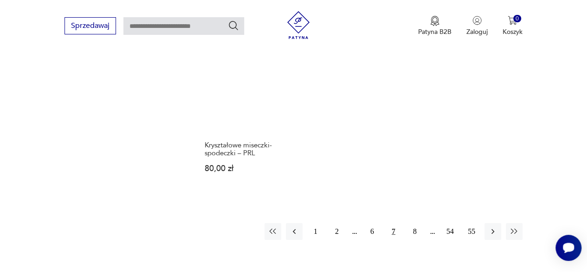
scroll to position [1318, 0]
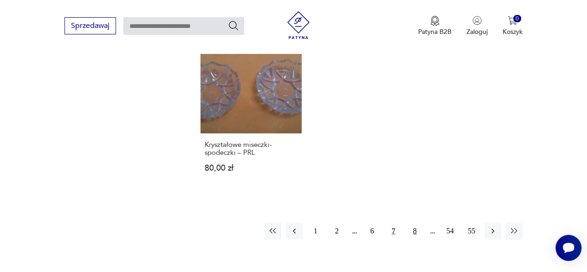
click at [416, 222] on button "8" at bounding box center [415, 230] width 17 height 17
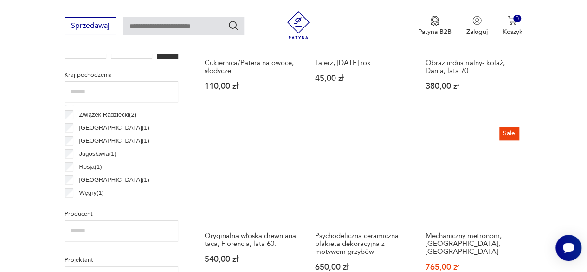
scroll to position [468, 0]
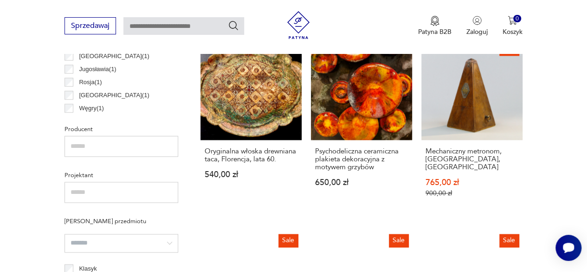
scroll to position [533, 0]
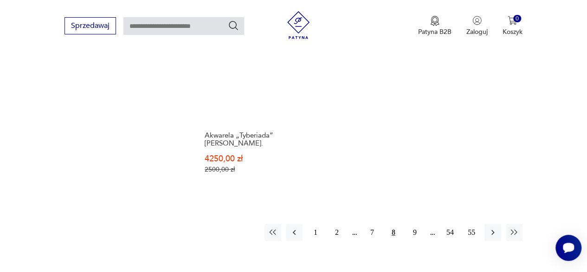
scroll to position [1340, 0]
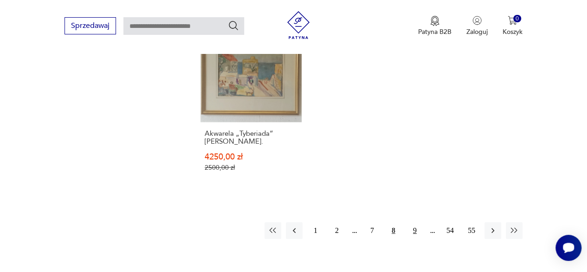
click at [415, 222] on button "9" at bounding box center [415, 230] width 17 height 17
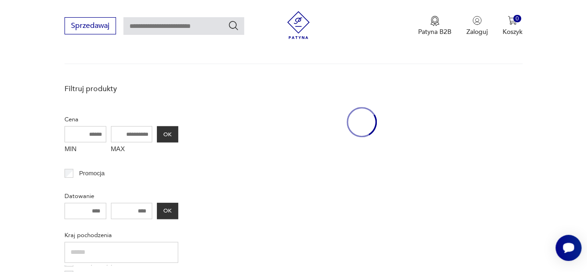
scroll to position [246, 0]
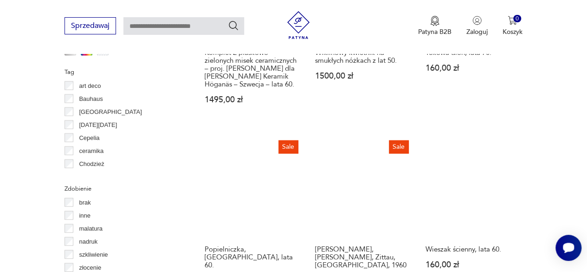
scroll to position [872, 0]
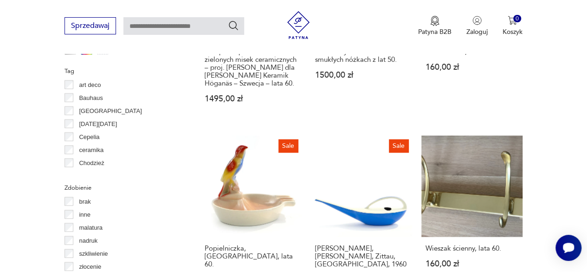
click at [546, 68] on section "Filtruj produkty Cena MIN MAX OK Promocja Datowanie OK Kraj pochodzenia Hiszpan…" at bounding box center [293, 154] width 587 height 1281
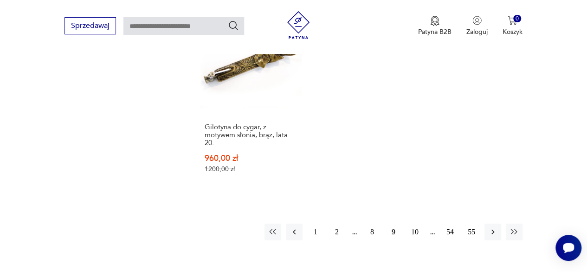
scroll to position [1383, 0]
click at [416, 223] on button "10" at bounding box center [415, 231] width 17 height 17
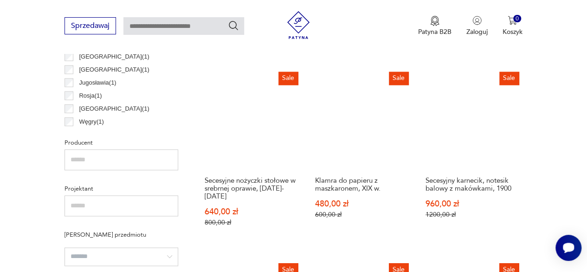
scroll to position [551, 0]
